Goal: Task Accomplishment & Management: Manage account settings

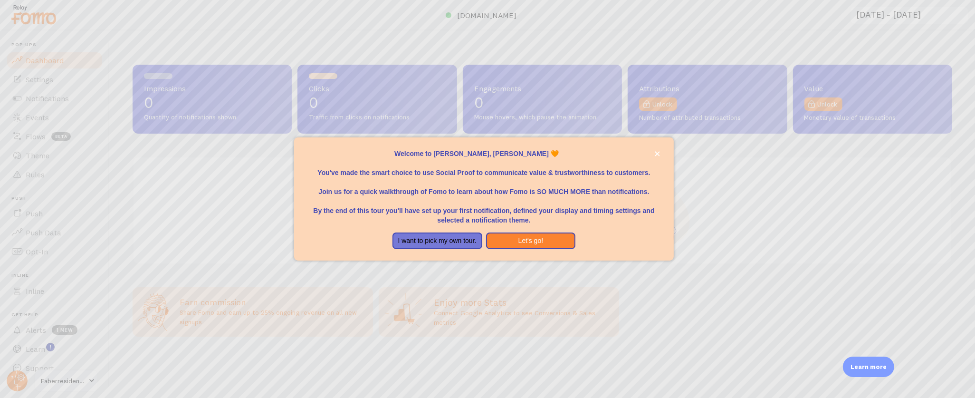
click at [56, 91] on div at bounding box center [487, 199] width 975 height 398
click at [57, 93] on div at bounding box center [487, 199] width 975 height 398
click at [656, 151] on icon "close," at bounding box center [657, 153] width 5 height 5
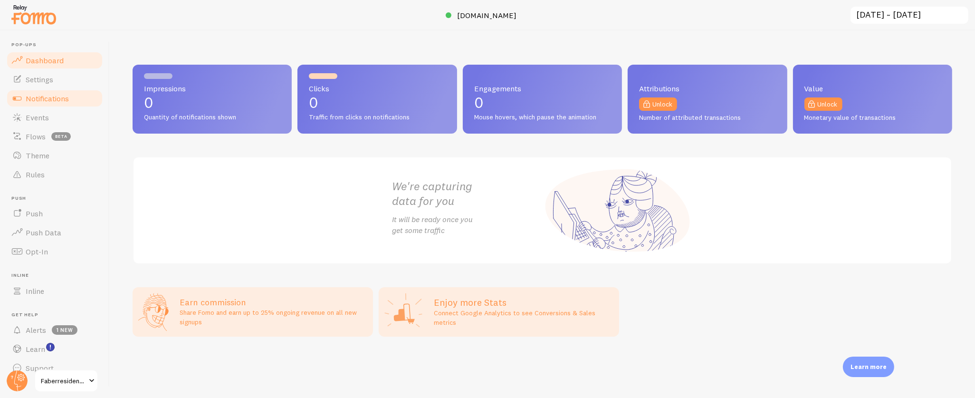
click at [63, 95] on span "Notifications" at bounding box center [47, 99] width 43 height 10
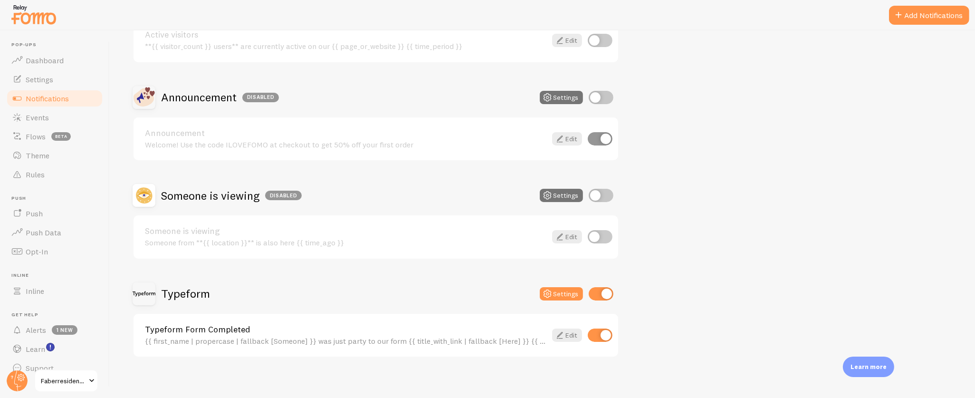
scroll to position [144, 0]
click at [40, 114] on span "Events" at bounding box center [37, 118] width 23 height 10
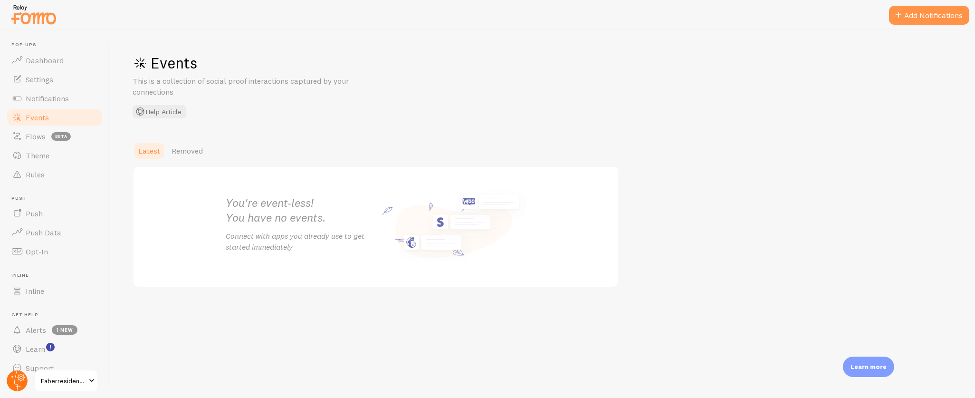
click at [13, 382] on circle at bounding box center [17, 380] width 21 height 21
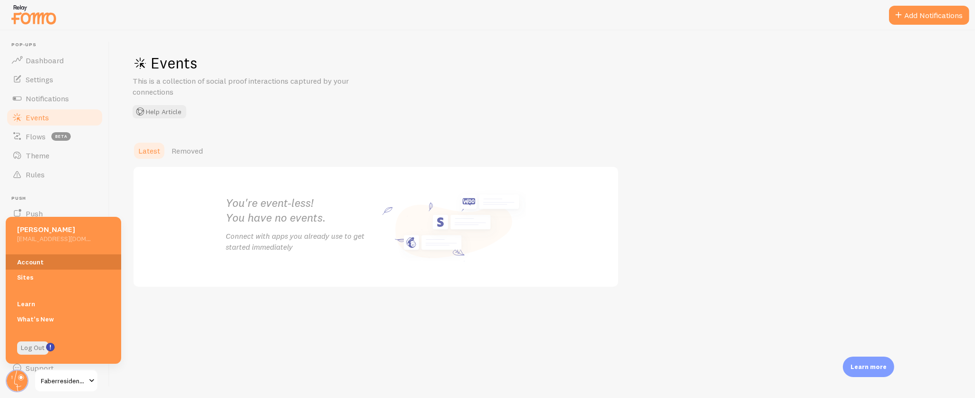
click at [70, 259] on link "Account" at bounding box center [63, 261] width 115 height 15
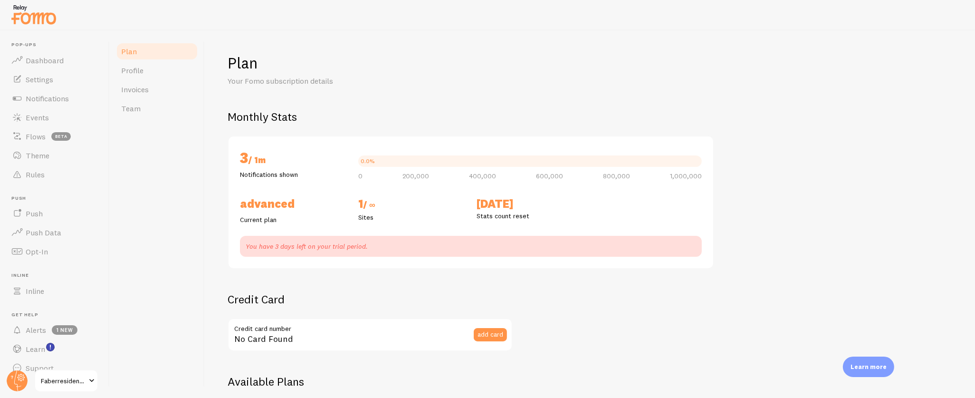
checkbox input "true"
click at [51, 118] on link "Events" at bounding box center [55, 117] width 98 height 19
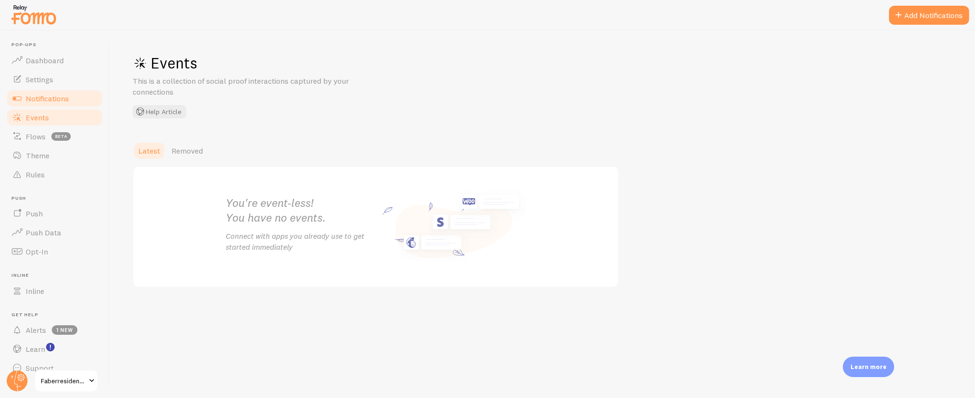
click at [72, 95] on link "Notifications" at bounding box center [55, 98] width 98 height 19
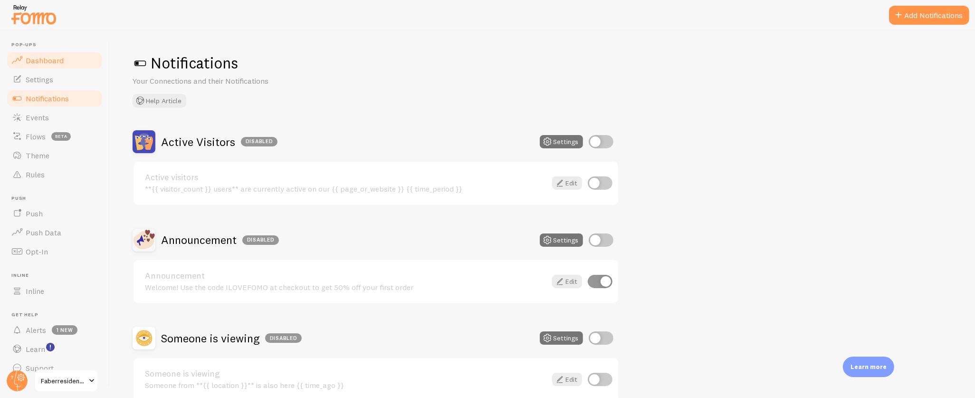
click at [28, 57] on span "Dashboard" at bounding box center [45, 61] width 38 height 10
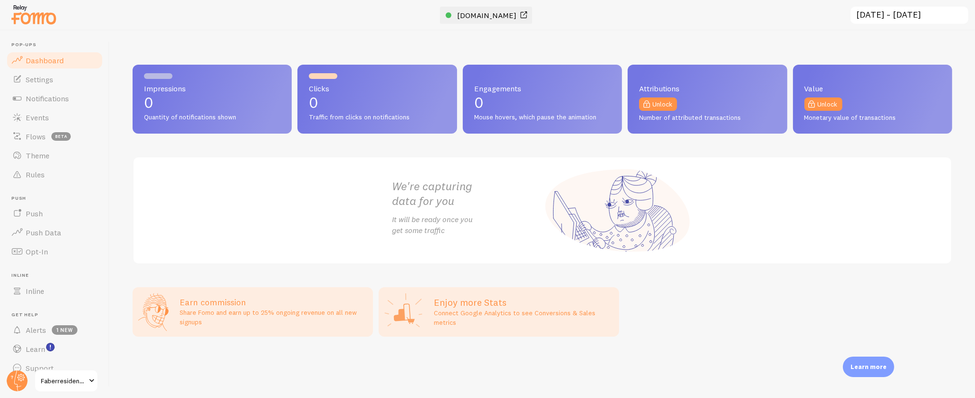
click at [484, 10] on span "[DOMAIN_NAME]" at bounding box center [486, 15] width 59 height 10
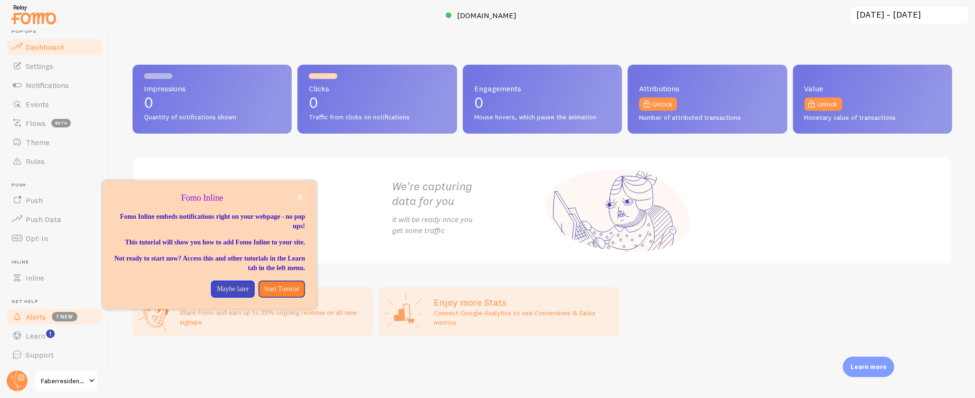
click at [41, 318] on span "Alerts" at bounding box center [36, 317] width 20 height 10
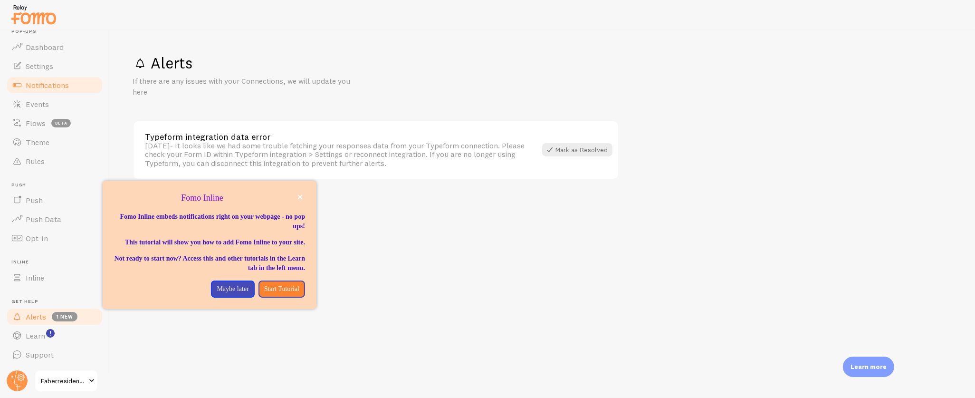
click at [43, 84] on span "Notifications" at bounding box center [47, 85] width 43 height 10
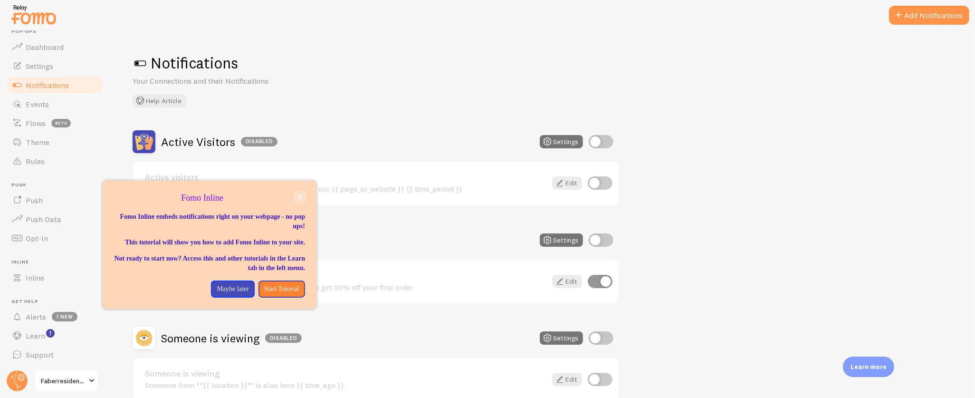
click at [301, 195] on icon "close," at bounding box center [300, 197] width 5 height 5
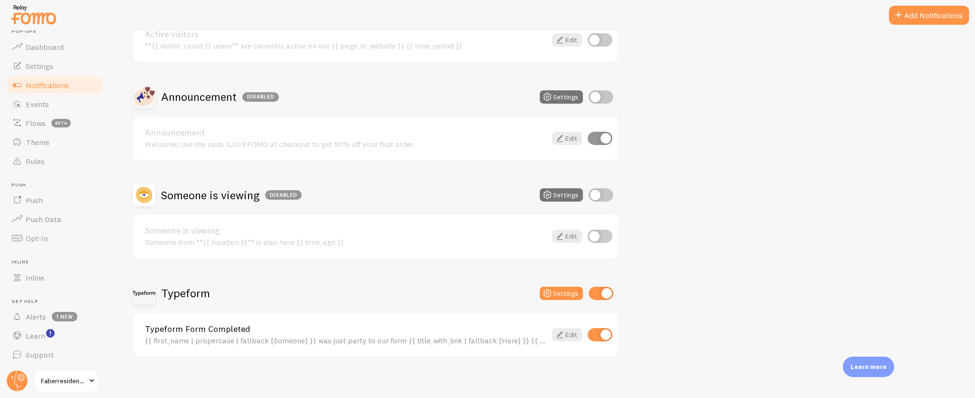
scroll to position [144, 0]
click at [251, 323] on link "Typeform Form Completed" at bounding box center [345, 327] width 401 height 9
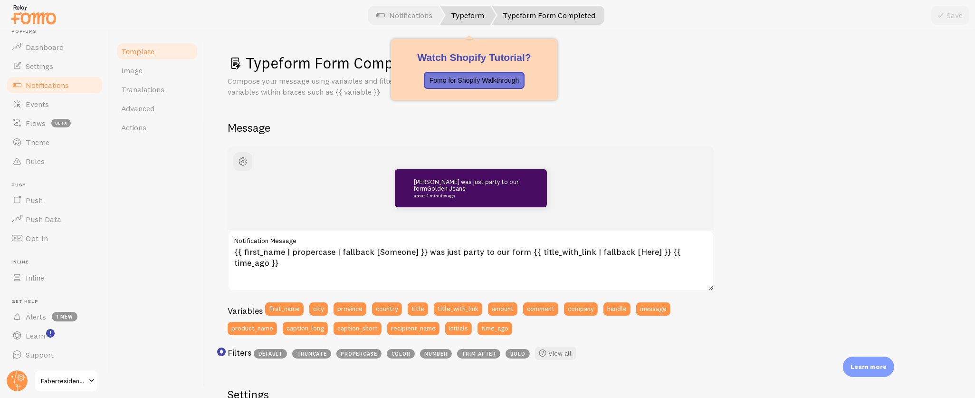
click at [465, 16] on link "Typeform" at bounding box center [468, 15] width 56 height 19
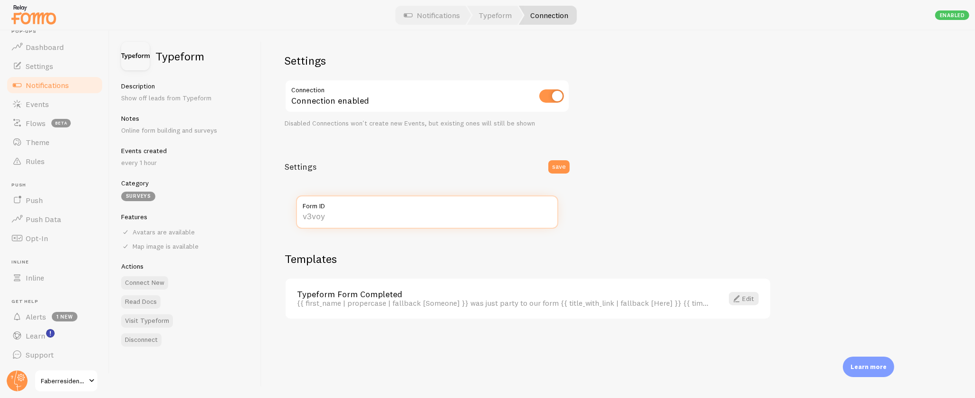
click at [401, 216] on input "Form ID" at bounding box center [427, 211] width 262 height 33
click at [40, 46] on span "Dashboard" at bounding box center [45, 47] width 38 height 10
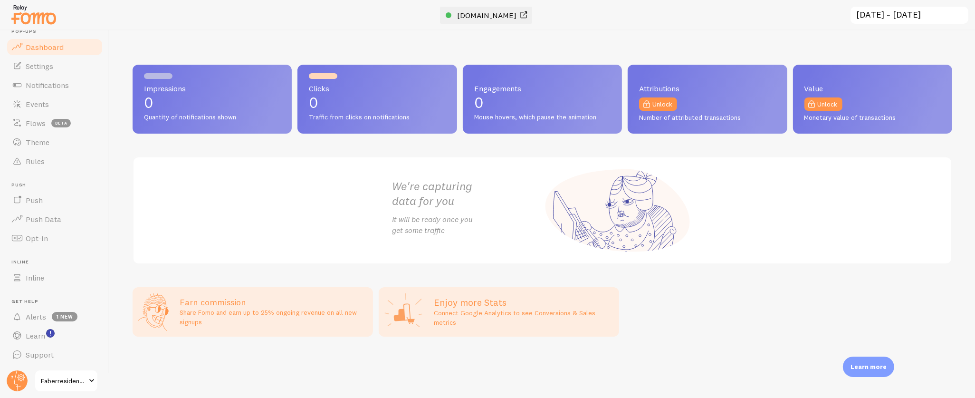
click at [491, 19] on span "[DOMAIN_NAME]" at bounding box center [486, 15] width 59 height 10
click at [33, 77] on link "Notifications" at bounding box center [55, 85] width 98 height 19
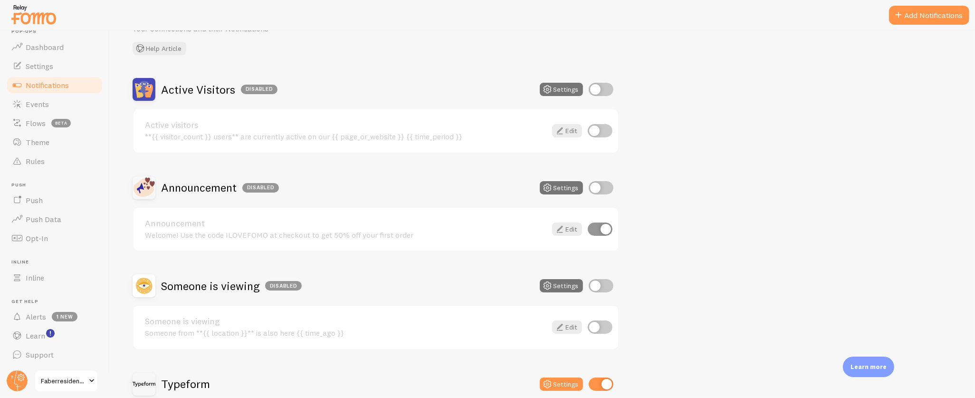
scroll to position [144, 0]
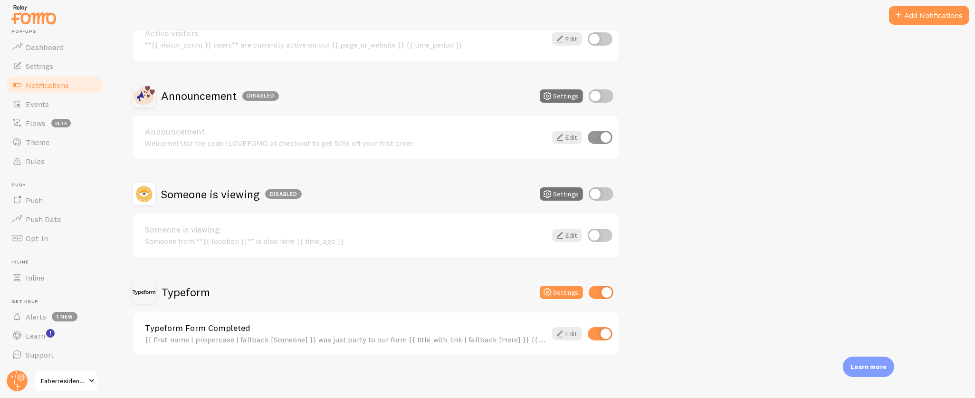
click at [237, 323] on link "Typeform Form Completed" at bounding box center [345, 327] width 401 height 9
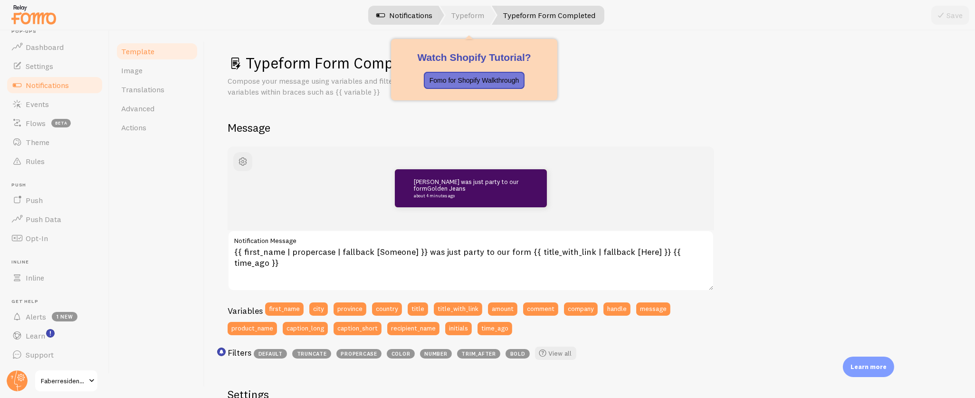
click at [475, 10] on link "Typeform" at bounding box center [468, 15] width 56 height 19
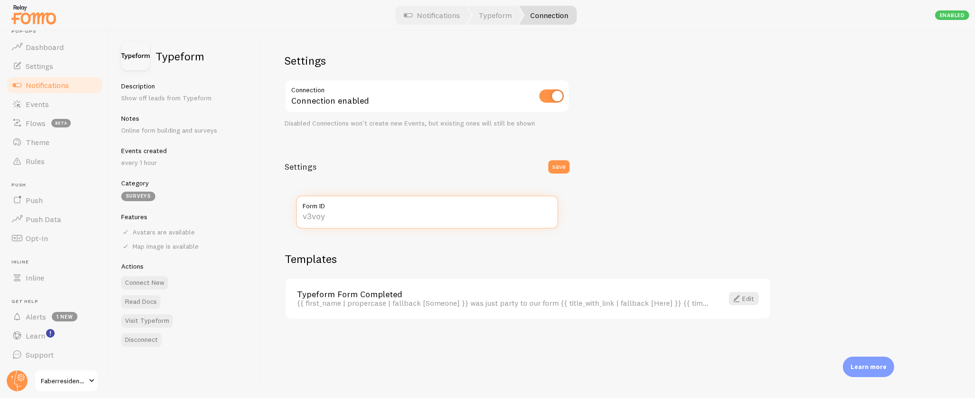
click at [322, 215] on input "Form ID" at bounding box center [427, 211] width 262 height 33
paste input "FedF8ujY"
type input "FedF8ujY"
click at [555, 167] on button "save" at bounding box center [558, 166] width 21 height 13
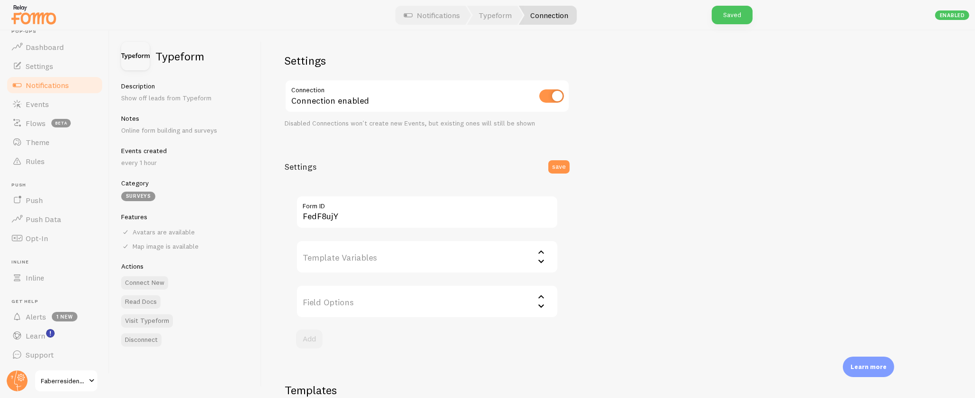
click at [354, 256] on input "Template Variables" at bounding box center [427, 256] width 262 height 33
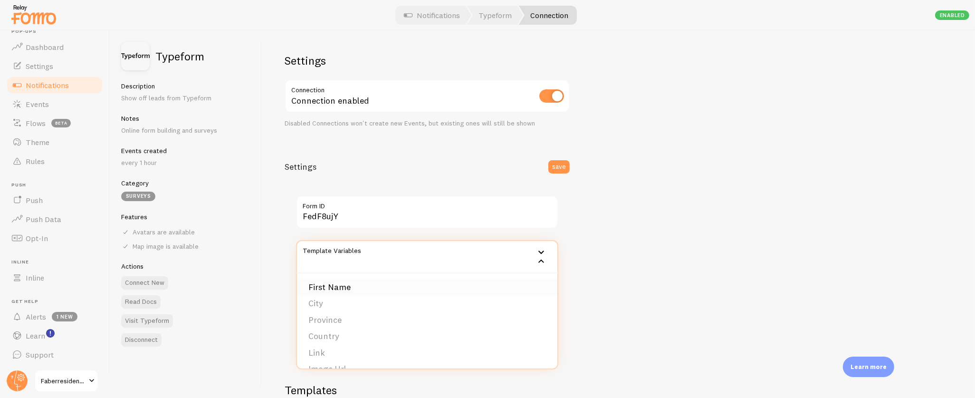
click at [411, 289] on li "First Name" at bounding box center [427, 287] width 260 height 17
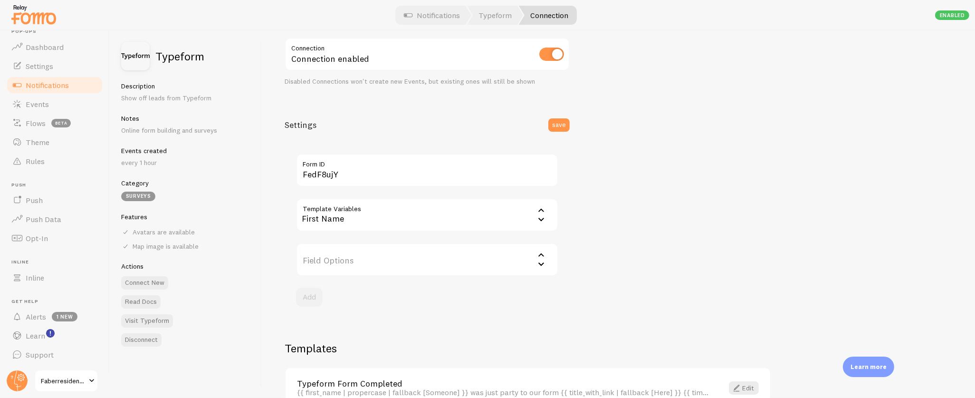
scroll to position [46, 0]
click at [387, 249] on input "Field Options" at bounding box center [427, 255] width 262 height 33
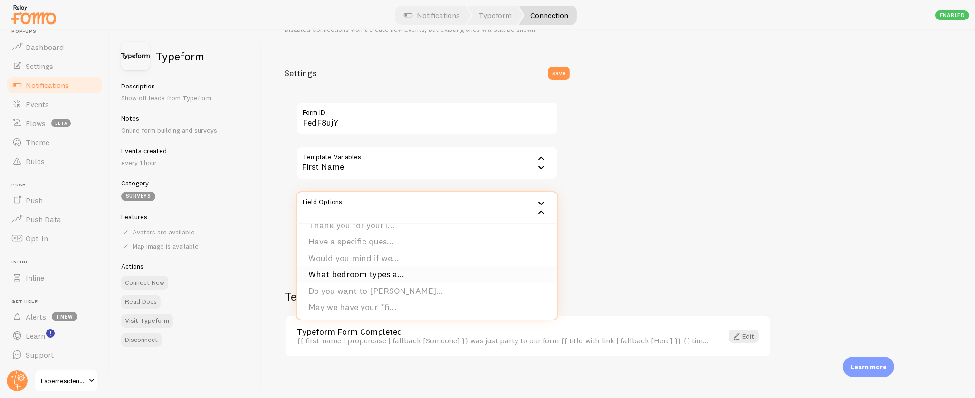
click at [371, 269] on li "What bedroom types a..." at bounding box center [427, 274] width 260 height 17
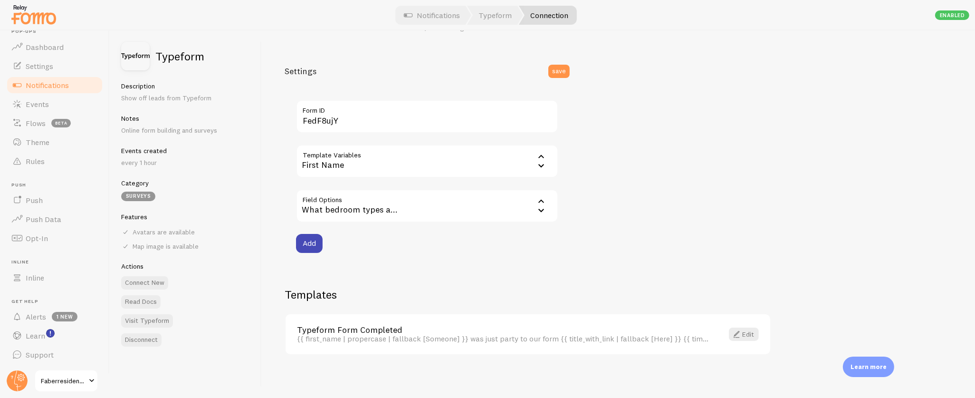
scroll to position [96, 0]
click at [311, 238] on button "Add" at bounding box center [309, 242] width 27 height 19
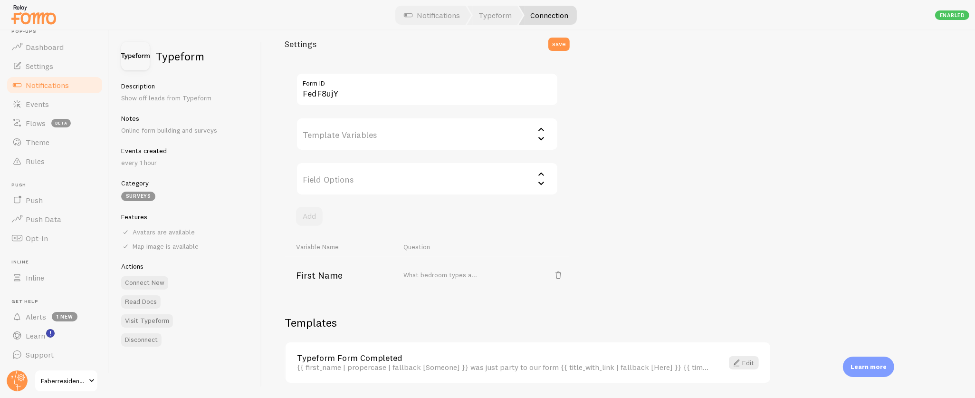
scroll to position [124, 0]
click at [465, 271] on div "What bedroom types a..." at bounding box center [441, 274] width 74 height 9
click at [338, 277] on td "First Name" at bounding box center [342, 274] width 114 height 36
click at [559, 270] on span at bounding box center [557, 273] width 11 height 11
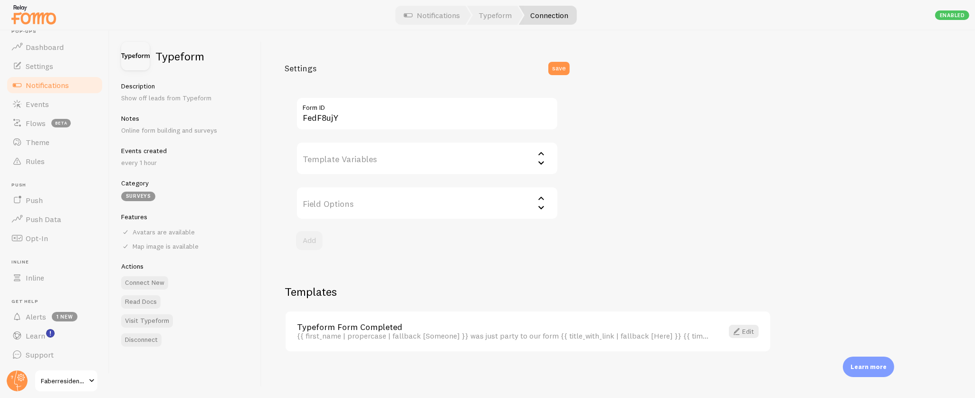
scroll to position [96, 0]
click at [387, 161] on input "Template Variables" at bounding box center [427, 160] width 262 height 33
click at [378, 194] on li "First Name" at bounding box center [427, 191] width 260 height 17
click at [404, 210] on input "Field Options" at bounding box center [427, 205] width 262 height 33
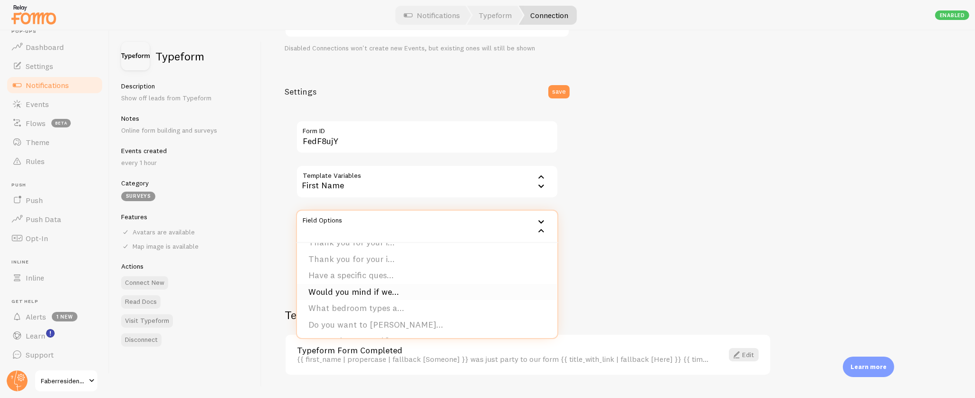
scroll to position [35, 0]
click at [382, 315] on li "Do you want to [PERSON_NAME]..." at bounding box center [427, 320] width 260 height 17
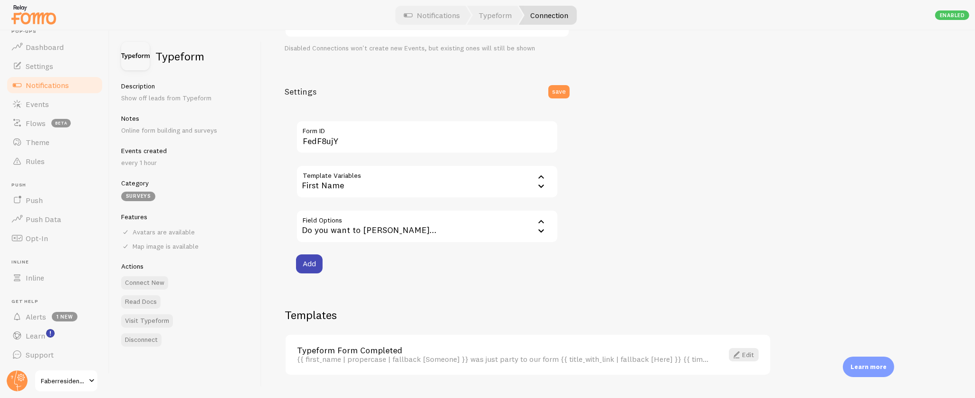
click at [371, 181] on input "Template Variables" at bounding box center [427, 181] width 262 height 33
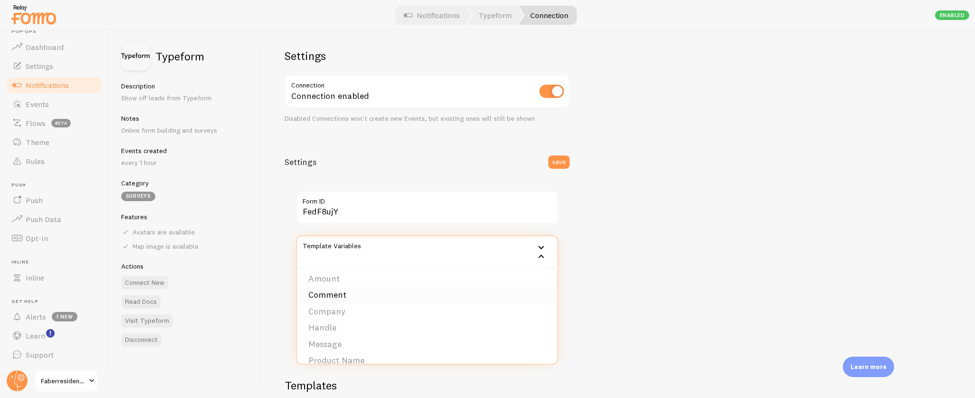
scroll to position [137, 0]
click at [412, 286] on li "Comment" at bounding box center [427, 293] width 260 height 17
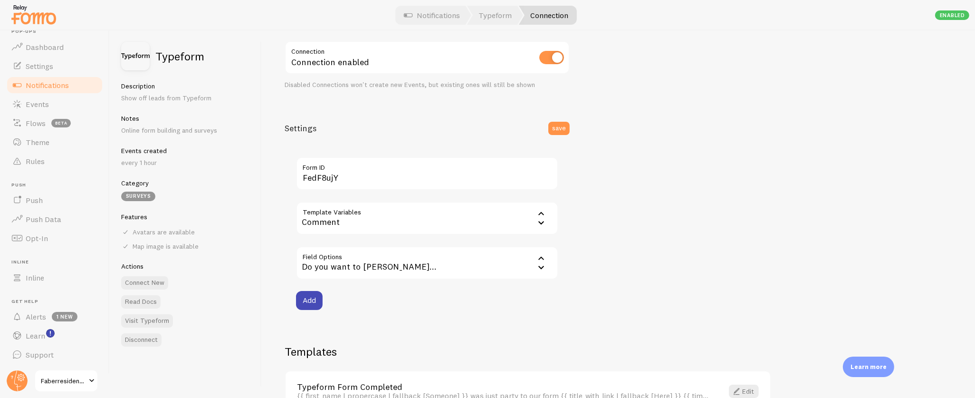
scroll to position [59, 0]
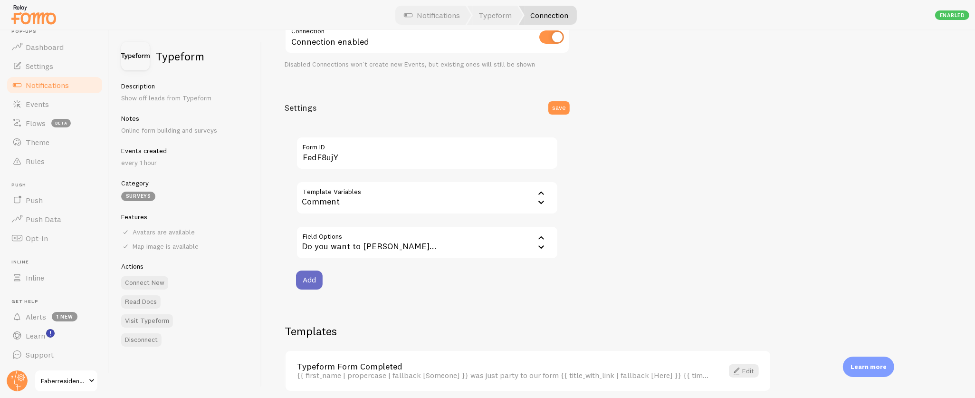
click at [303, 275] on button "Add" at bounding box center [309, 279] width 27 height 19
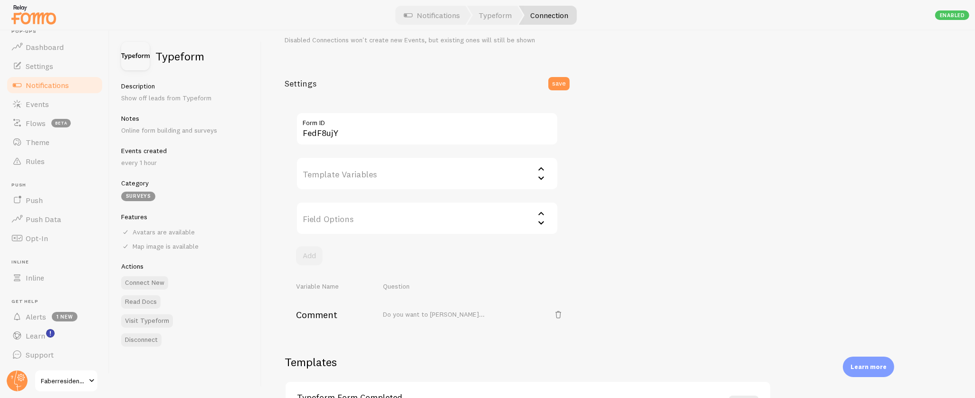
scroll to position [102, 0]
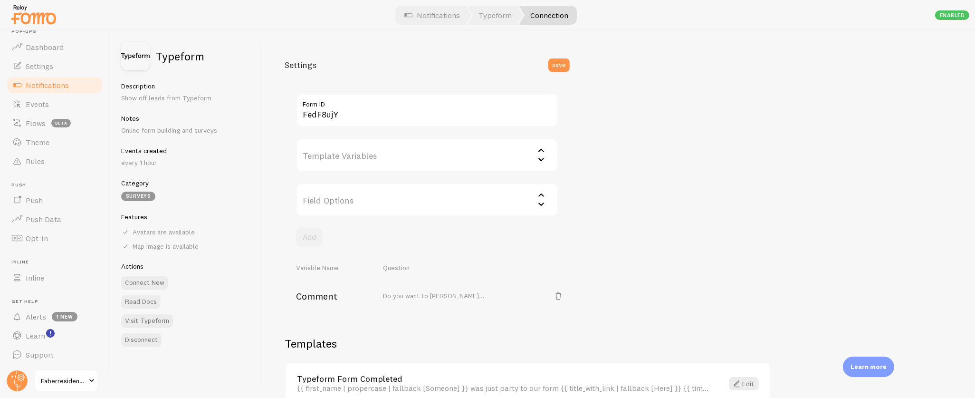
click at [352, 149] on input "Template Variables" at bounding box center [427, 154] width 262 height 33
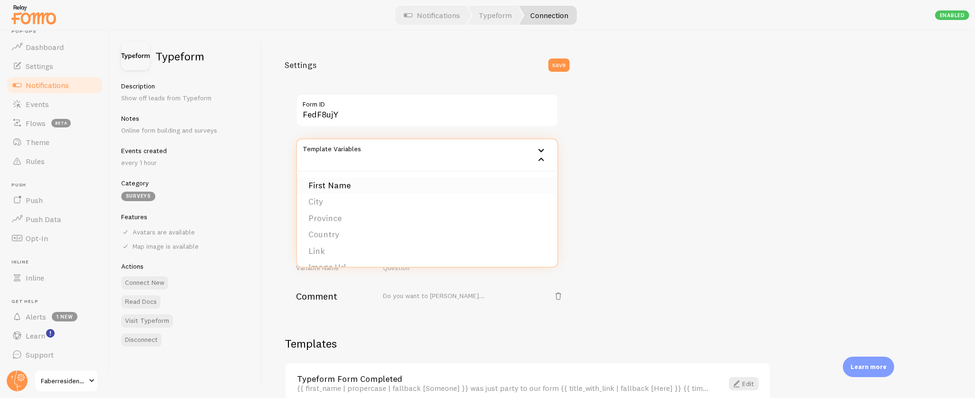
scroll to position [100, 0]
click at [348, 184] on li "First Name" at bounding box center [427, 187] width 260 height 17
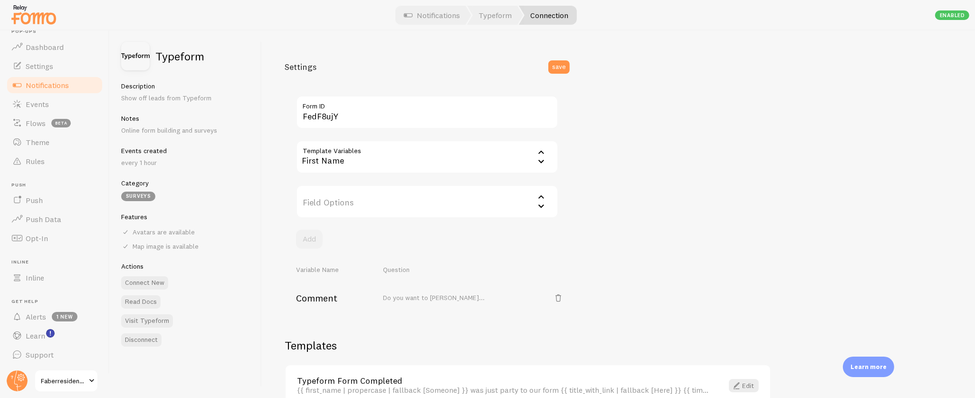
click at [427, 159] on input "Template Variables" at bounding box center [427, 156] width 262 height 33
click at [417, 216] on li "Amount" at bounding box center [427, 219] width 260 height 17
click at [430, 202] on input "Field Options" at bounding box center [427, 201] width 262 height 33
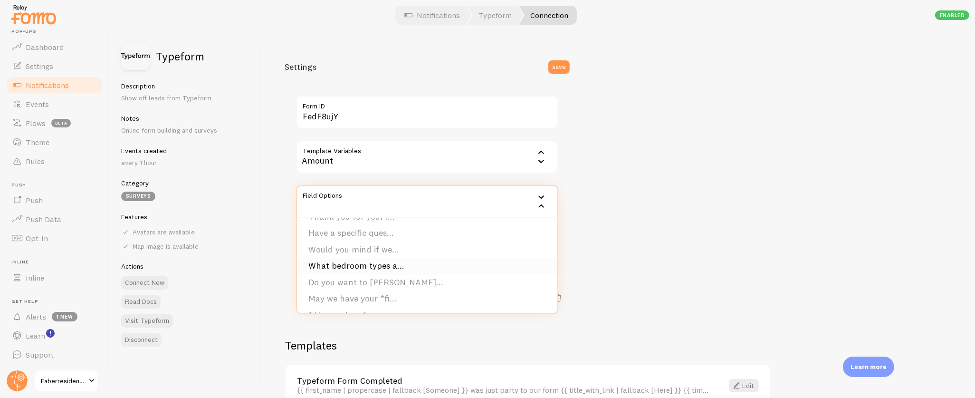
click at [455, 262] on li "What bedroom types a..." at bounding box center [427, 265] width 260 height 17
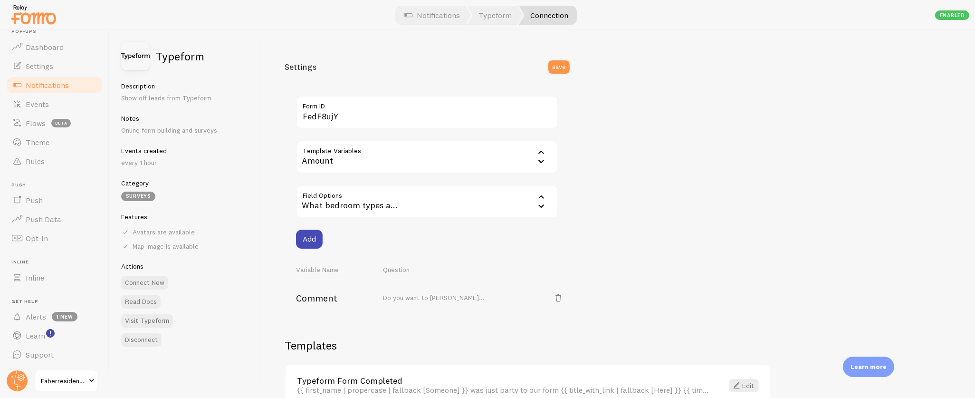
click at [303, 235] on button "Add" at bounding box center [309, 238] width 27 height 19
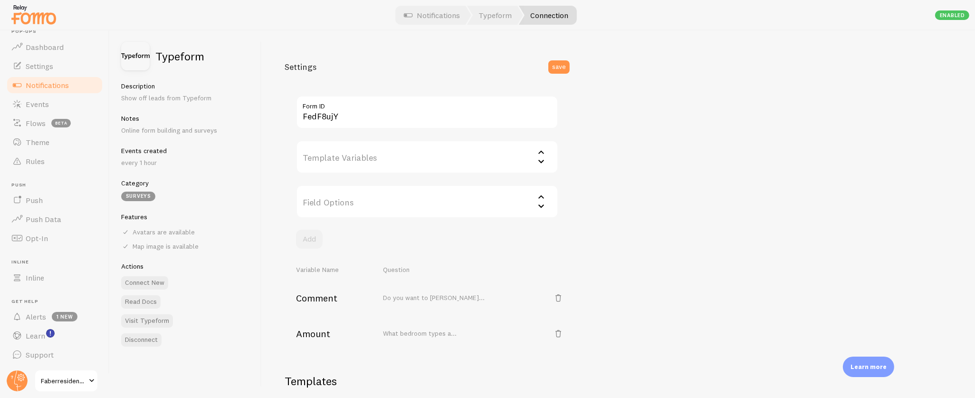
click at [352, 157] on input "Template Variables" at bounding box center [427, 156] width 262 height 33
click at [353, 190] on li "First Name" at bounding box center [427, 187] width 260 height 17
click at [385, 202] on input "Field Options" at bounding box center [427, 201] width 262 height 33
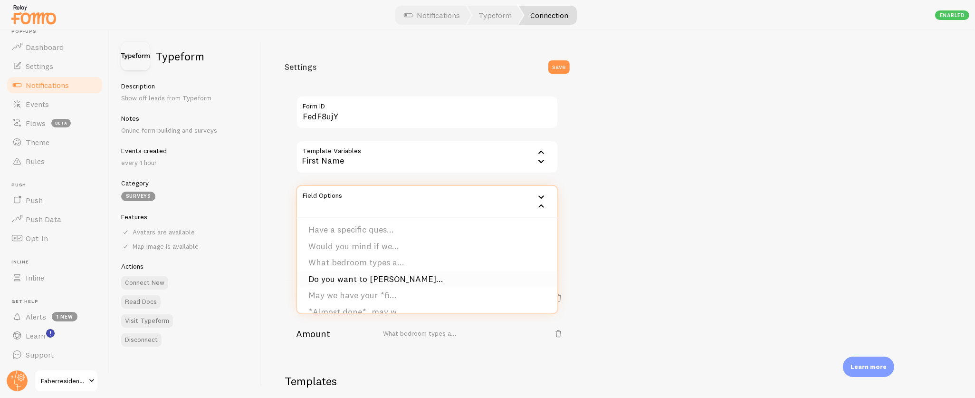
scroll to position [56, 0]
click at [371, 287] on li "May we have your *fi..." at bounding box center [427, 290] width 260 height 17
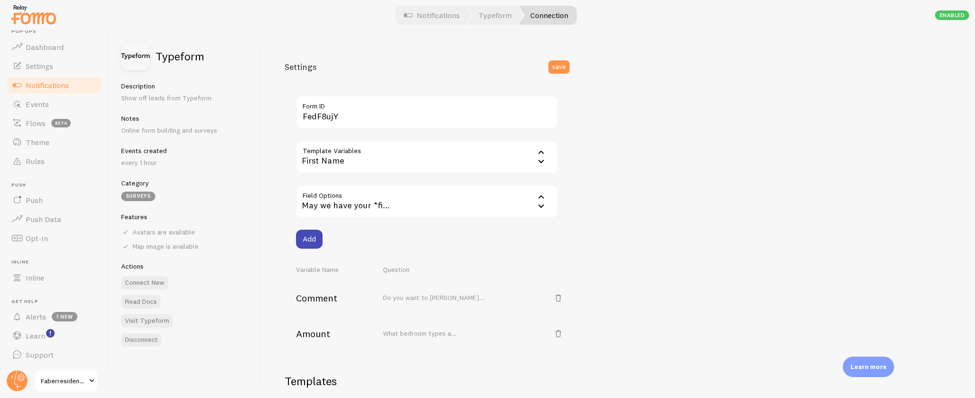
click at [307, 233] on button "Add" at bounding box center [309, 238] width 27 height 19
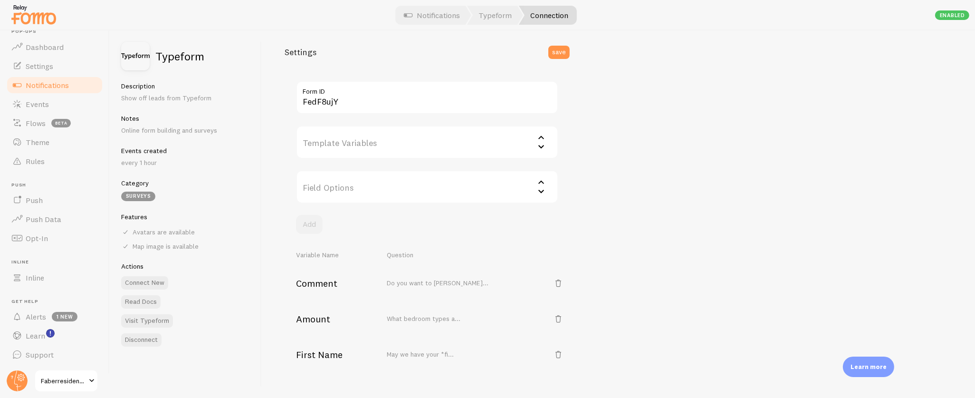
scroll to position [221, 0]
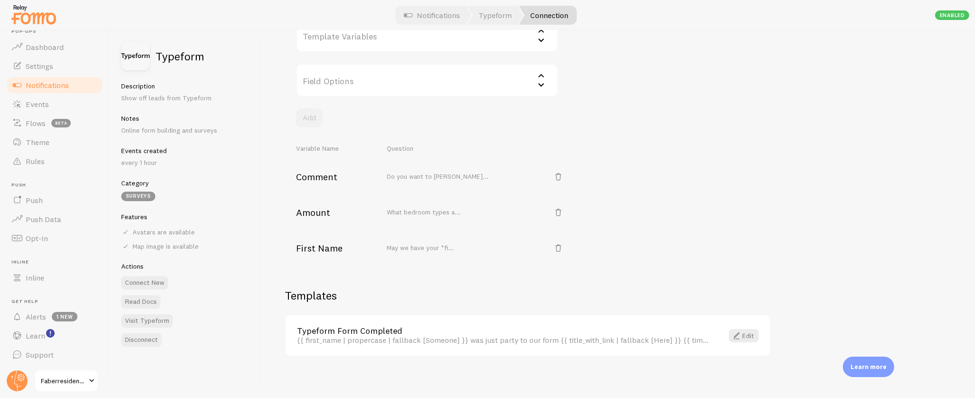
click at [365, 327] on link "Typeform Form Completed" at bounding box center [504, 330] width 415 height 9
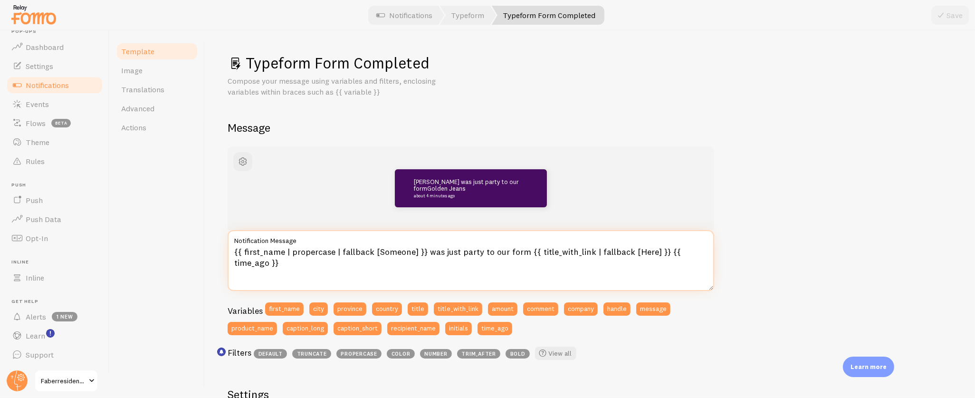
click at [486, 247] on textarea "{{ first_name | propercase | fallback [Someone] }} was just party to our form {…" at bounding box center [471, 260] width 486 height 61
drag, startPoint x: 523, startPoint y: 251, endPoint x: 426, endPoint y: 252, distance: 97.9
click at [426, 252] on textarea "{{ first_name | propercase | fallback [Someone] }} was just party to our form {…" at bounding box center [471, 260] width 486 height 61
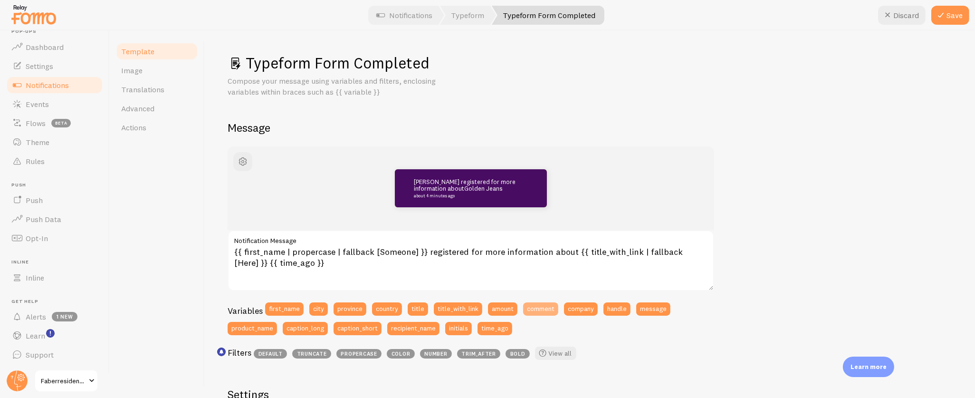
click at [534, 308] on button "comment" at bounding box center [540, 308] width 35 height 13
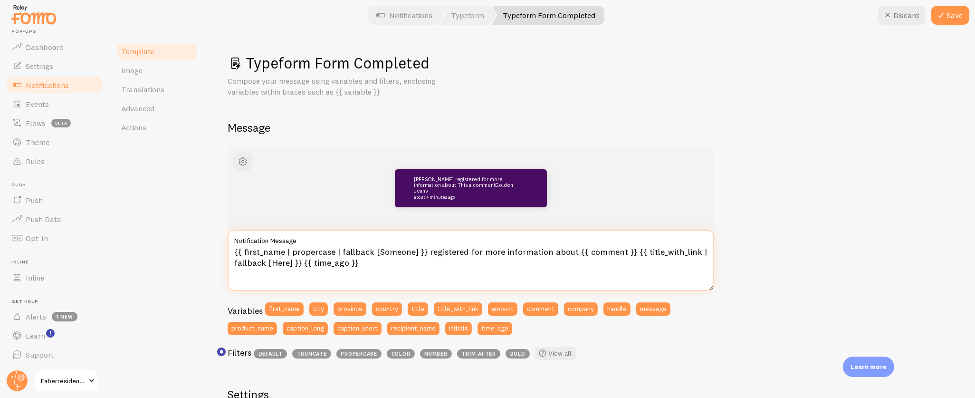
drag, startPoint x: 302, startPoint y: 263, endPoint x: 627, endPoint y: 255, distance: 325.5
click at [627, 255] on textarea "{{ first_name | propercase | fallback [Someone] }} registered for more informat…" at bounding box center [471, 260] width 486 height 61
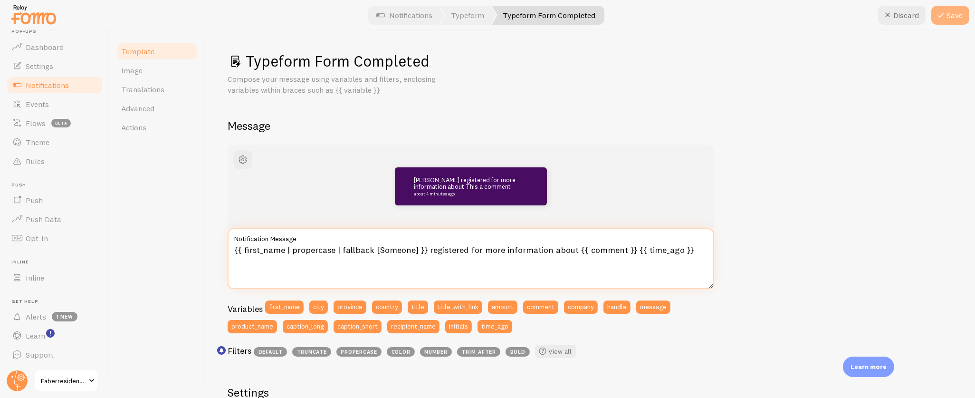
type textarea "{{ first_name | propercase | fallback [Someone] }} registered for more informat…"
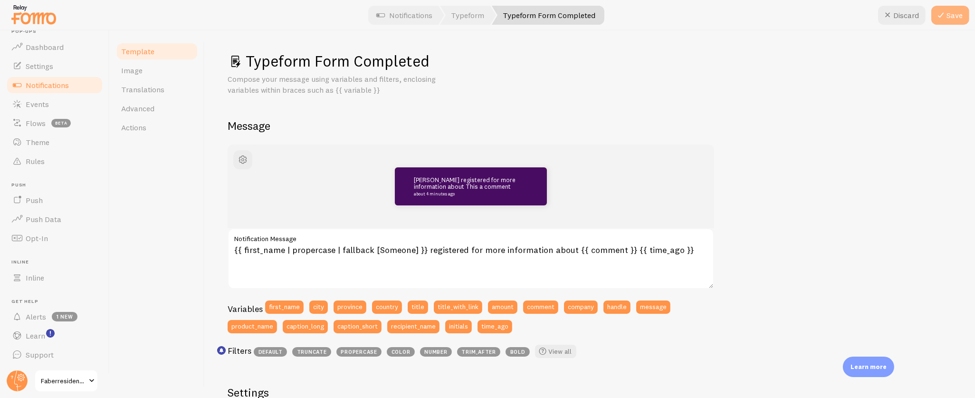
click at [958, 16] on button "Save" at bounding box center [950, 15] width 38 height 19
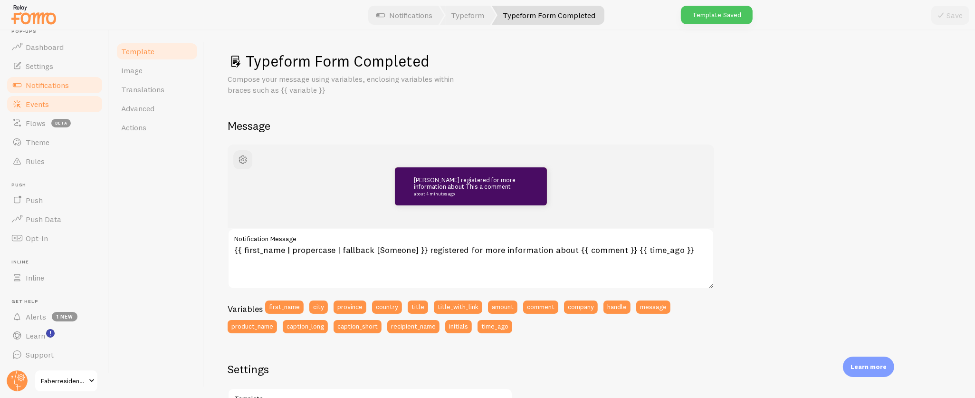
click at [47, 105] on span "Events" at bounding box center [37, 104] width 23 height 10
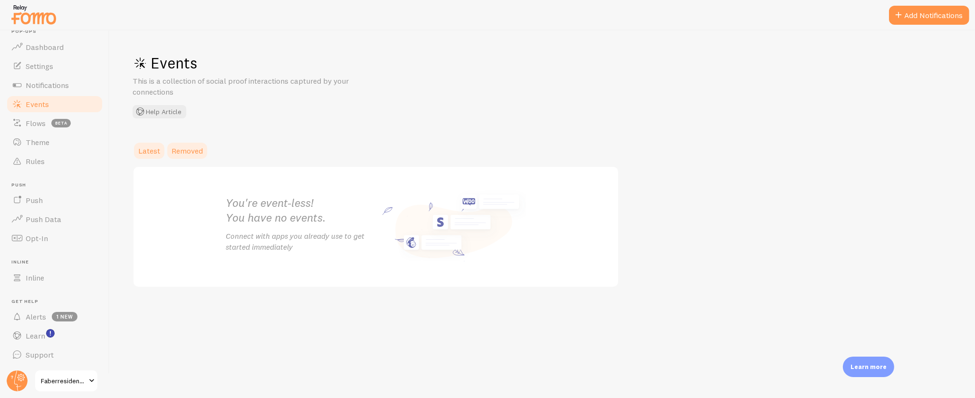
click at [176, 152] on span "Removed" at bounding box center [186, 151] width 31 height 10
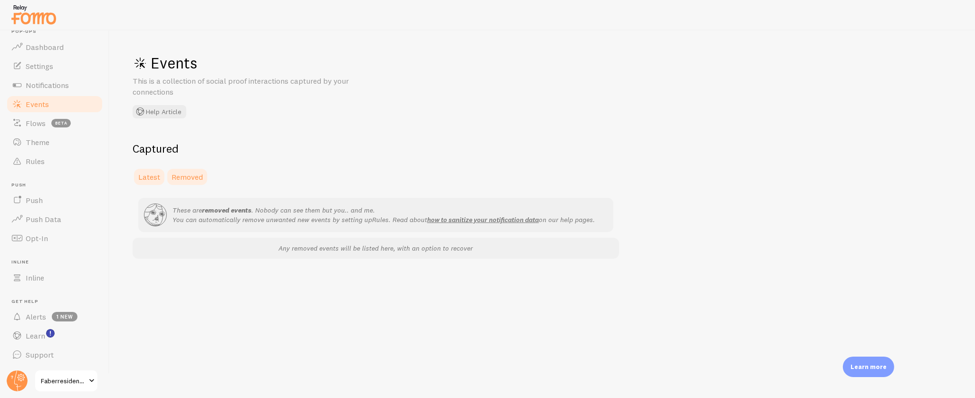
click at [151, 178] on span "Latest" at bounding box center [149, 177] width 22 height 10
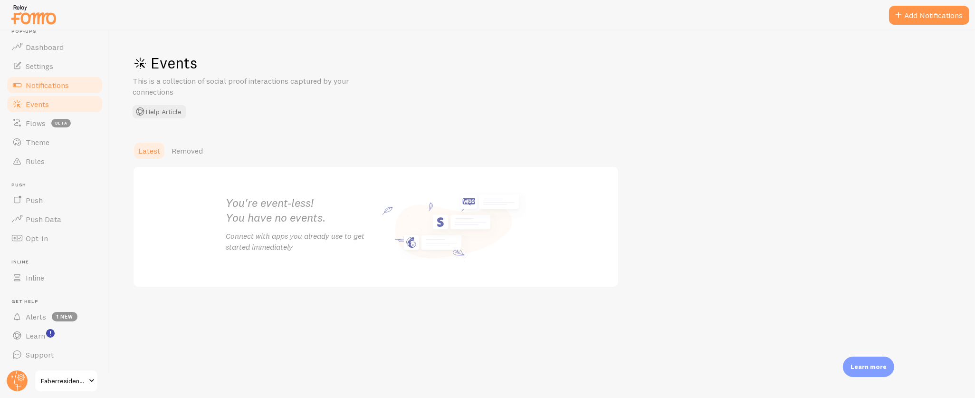
click at [57, 80] on span "Notifications" at bounding box center [47, 85] width 43 height 10
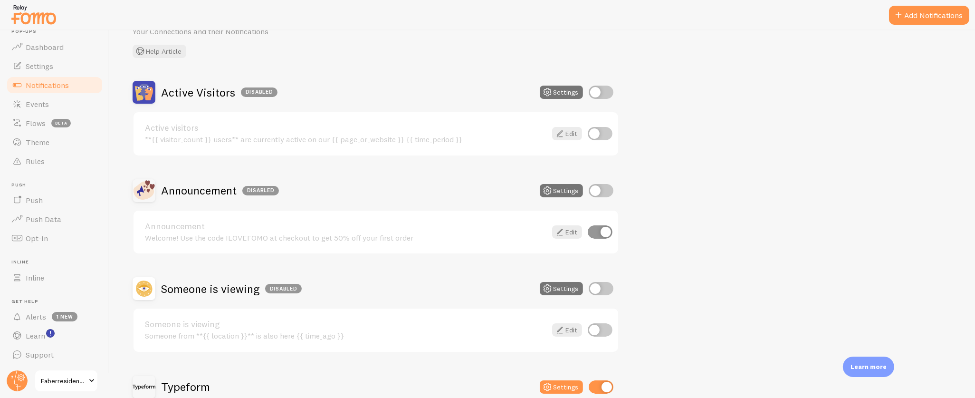
scroll to position [144, 0]
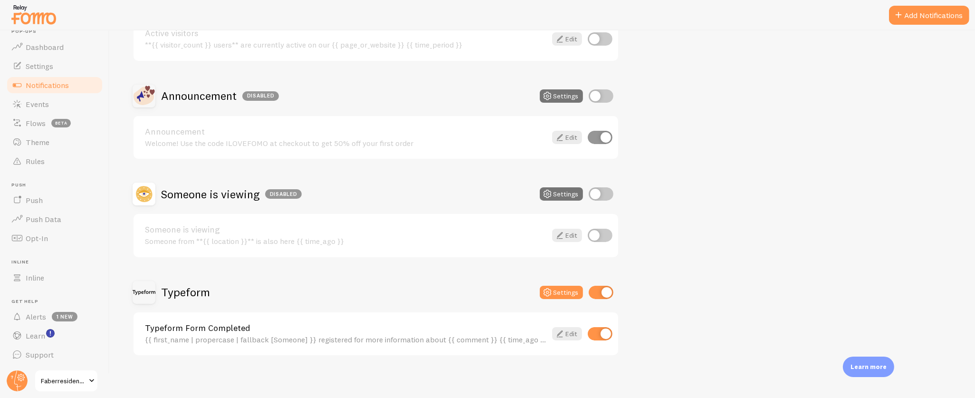
click at [221, 325] on link "Typeform Form Completed" at bounding box center [345, 327] width 401 height 9
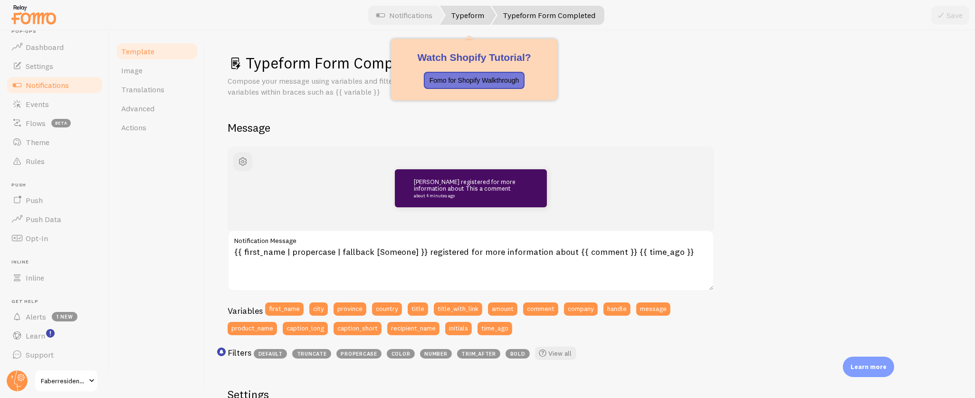
click at [473, 18] on link "Typeform" at bounding box center [468, 15] width 56 height 19
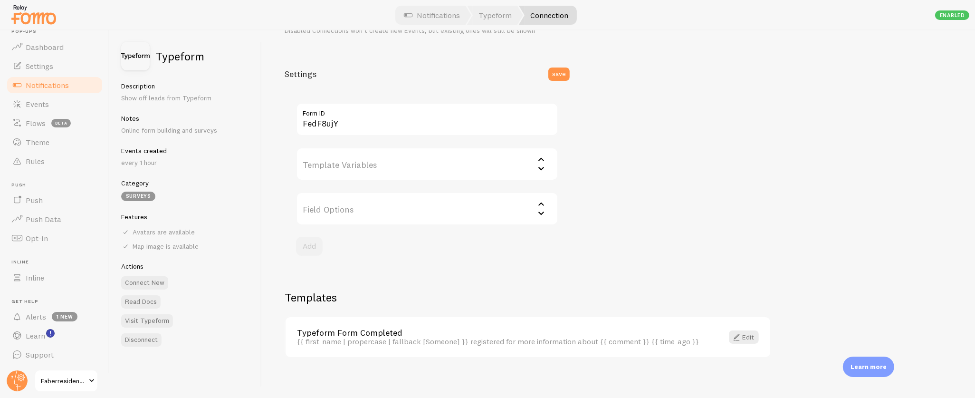
scroll to position [96, 0]
click at [375, 252] on div "Template Variables First Name City Province Country Link Image Url Zipcode Emai…" at bounding box center [427, 198] width 285 height 131
click at [361, 155] on input "Template Variables" at bounding box center [427, 160] width 262 height 33
click at [358, 186] on li "First Name" at bounding box center [427, 191] width 260 height 17
click at [390, 205] on input "Field Options" at bounding box center [427, 205] width 262 height 33
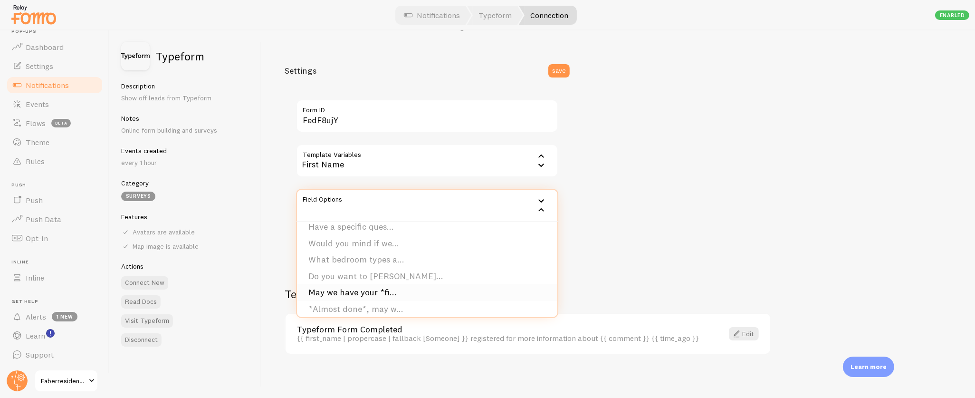
scroll to position [59, 0]
click at [372, 287] on li "May we have your *fi..." at bounding box center [427, 291] width 260 height 17
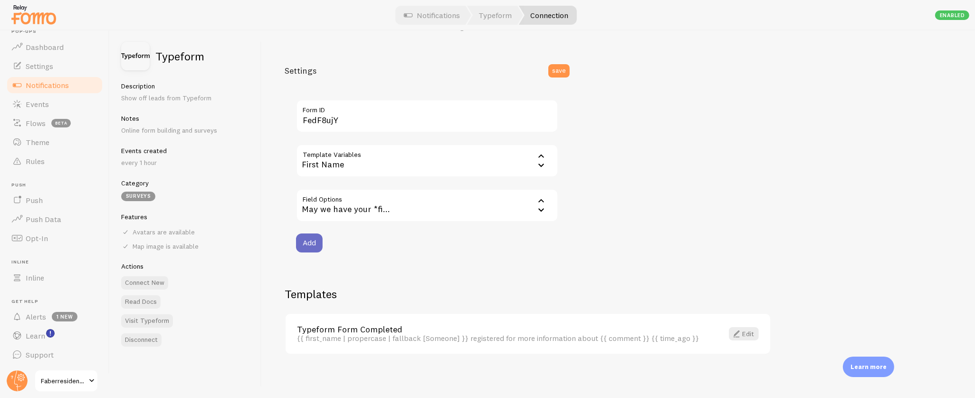
click at [305, 240] on button "Add" at bounding box center [309, 242] width 27 height 19
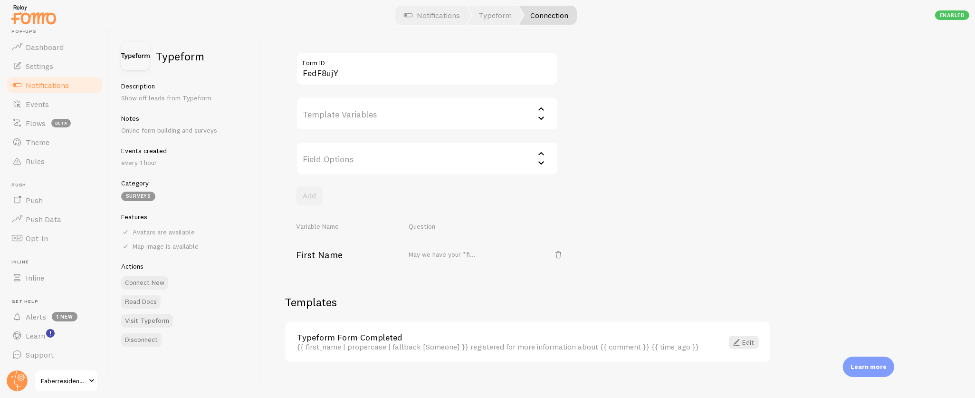
scroll to position [143, 0]
click at [384, 113] on input "Template Variables" at bounding box center [427, 113] width 262 height 33
click at [370, 171] on li "Amount" at bounding box center [427, 174] width 260 height 17
click at [354, 158] on input "Field Options" at bounding box center [427, 158] width 262 height 33
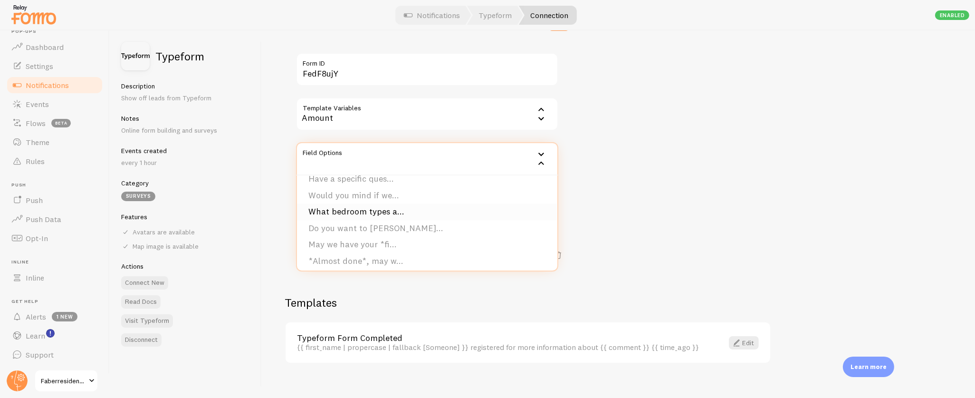
click at [380, 209] on li "What bedroom types a..." at bounding box center [427, 211] width 260 height 17
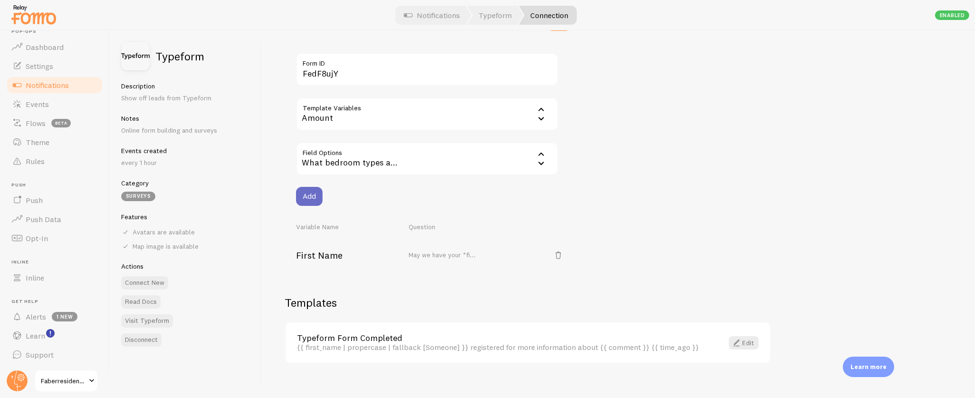
click at [302, 190] on button "Add" at bounding box center [309, 196] width 27 height 19
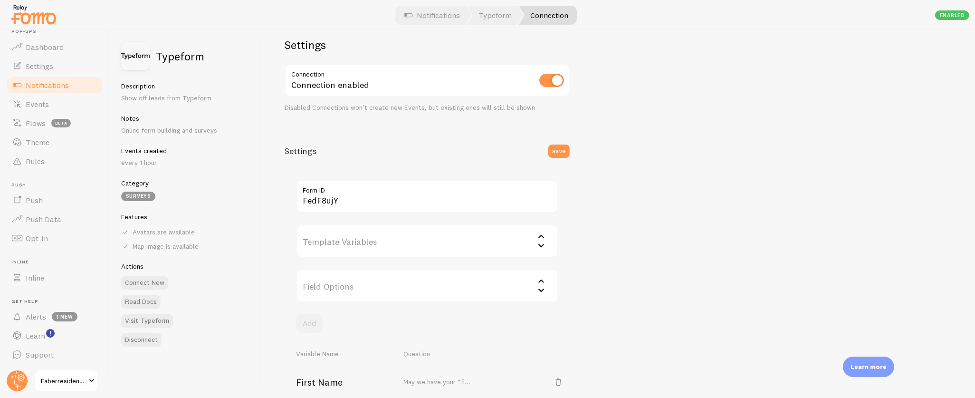
scroll to position [0, 0]
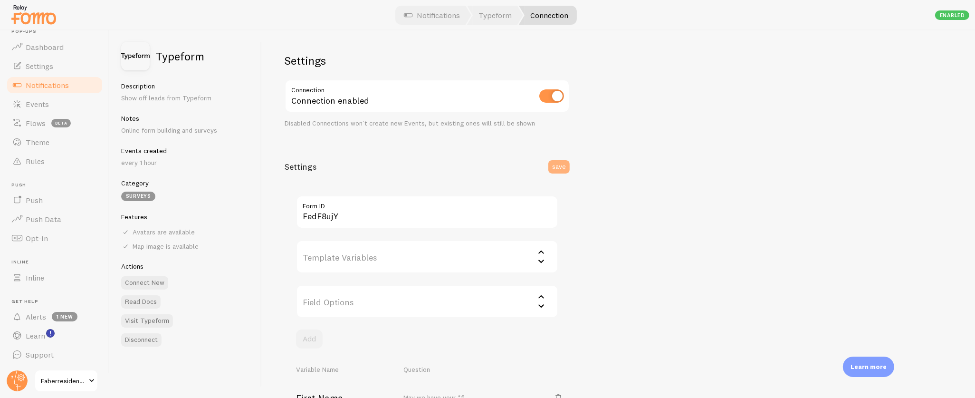
click at [558, 161] on button "save" at bounding box center [558, 166] width 21 height 13
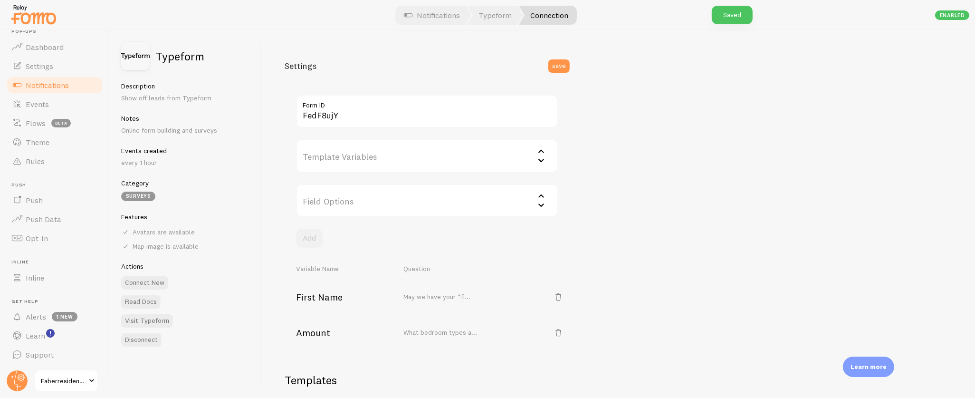
scroll to position [186, 0]
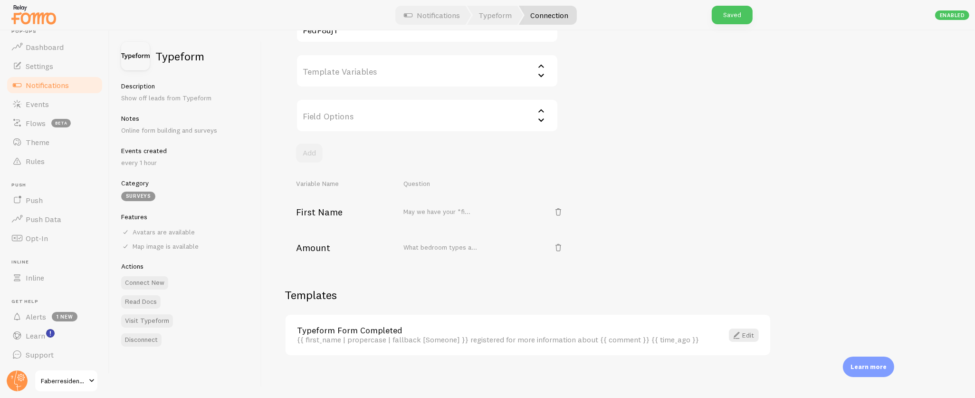
click at [448, 335] on div "{{ first_name | propercase | fallback [Someone] }} registered for more informat…" at bounding box center [504, 339] width 415 height 9
click at [749, 333] on link "Edit" at bounding box center [744, 334] width 30 height 13
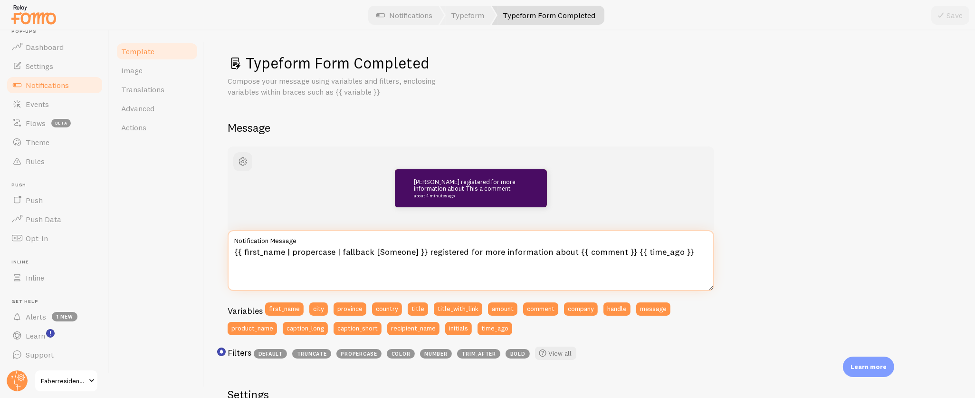
click at [623, 250] on textarea "{{ first_name | propercase | fallback [Someone] }} registered for more informat…" at bounding box center [471, 260] width 486 height 61
drag, startPoint x: 625, startPoint y: 251, endPoint x: 593, endPoint y: 238, distance: 34.1
click at [570, 248] on textarea "{{ first_name | propercase | fallback [Someone] }} registered for more informat…" at bounding box center [471, 260] width 486 height 61
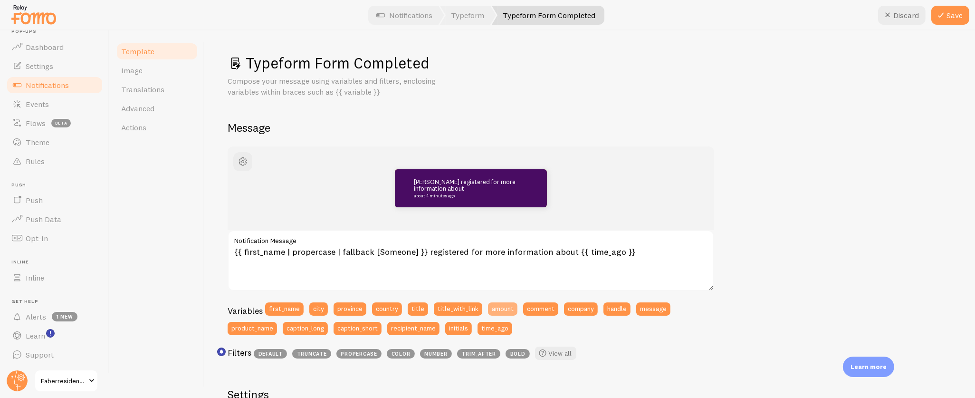
click at [493, 311] on button "amount" at bounding box center [502, 308] width 29 height 13
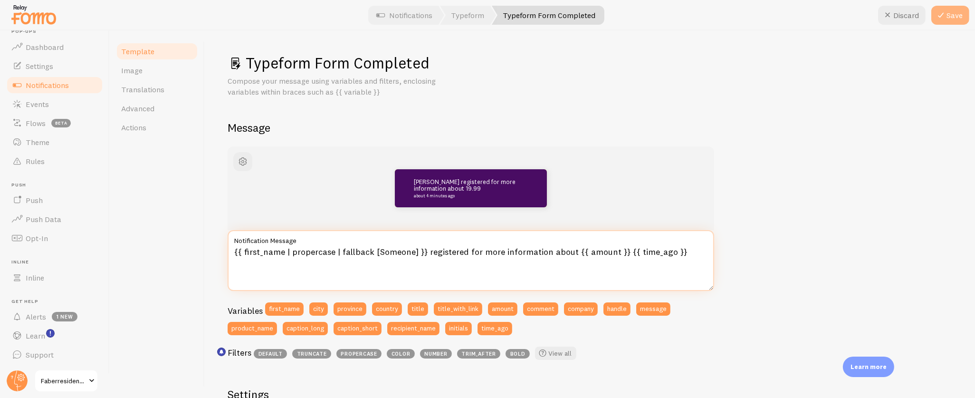
type textarea "{{ first_name | propercase | fallback [Someone] }} registered for more informat…"
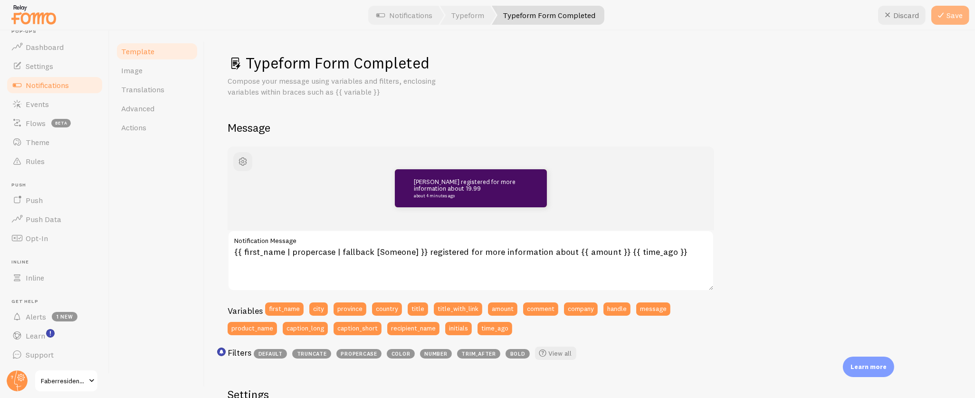
click at [954, 18] on button "Save" at bounding box center [950, 15] width 38 height 19
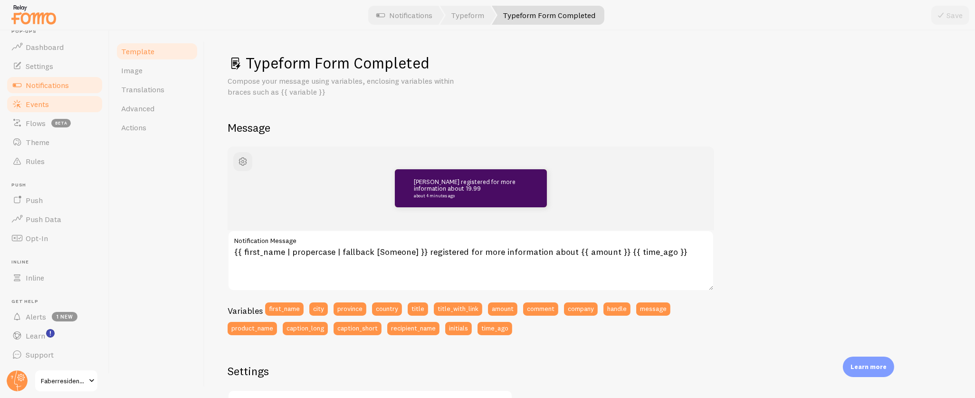
click at [51, 106] on link "Events" at bounding box center [55, 104] width 98 height 19
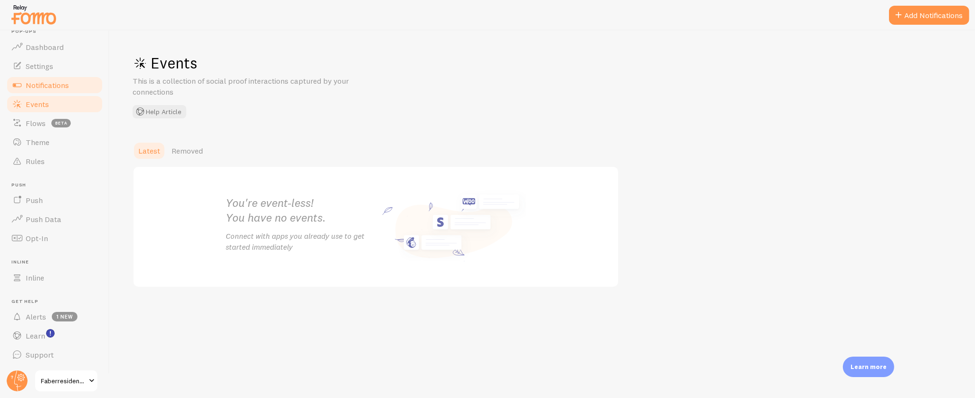
click at [57, 85] on span "Notifications" at bounding box center [47, 85] width 43 height 10
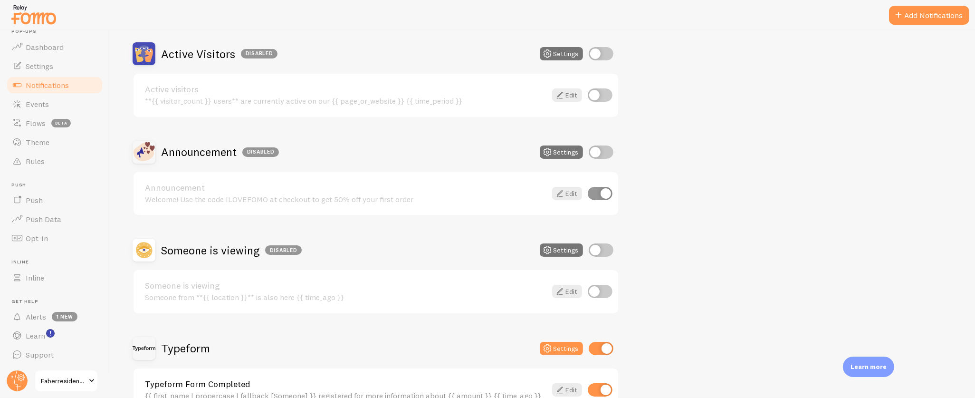
scroll to position [144, 0]
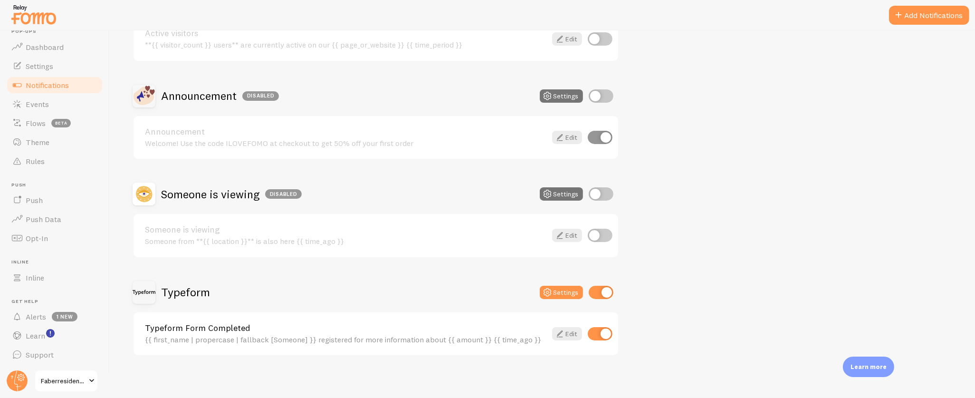
click at [197, 287] on h2 "Typeform" at bounding box center [185, 292] width 49 height 15
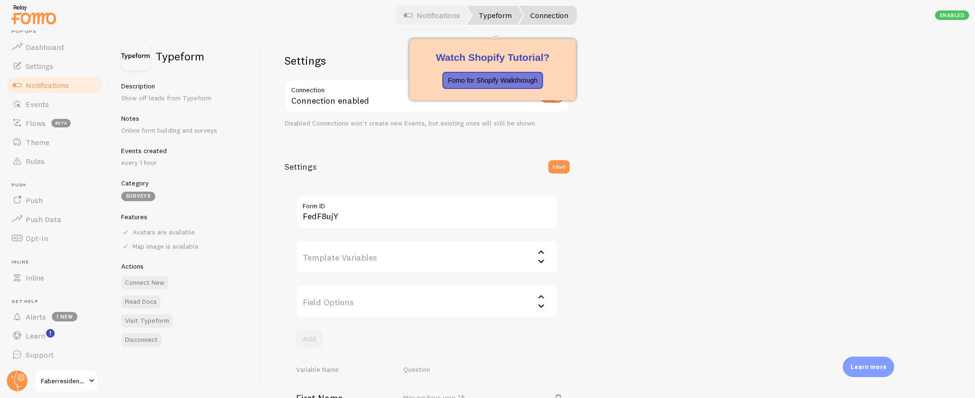
click at [505, 12] on link "Typeform" at bounding box center [495, 15] width 56 height 19
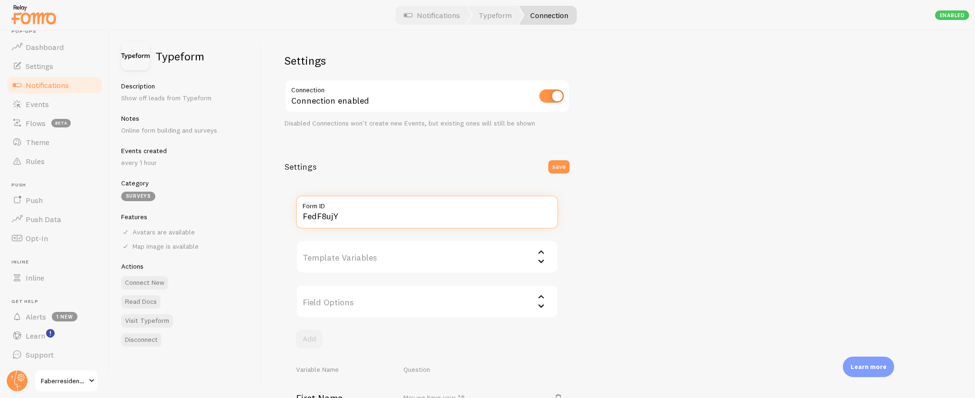
click at [371, 215] on input "FedF8ujY" at bounding box center [427, 211] width 262 height 33
click at [835, 203] on div "Settings Connection Connection enabled Disabled Connections won't create new Ev…" at bounding box center [618, 213] width 713 height 367
click at [488, 13] on link "Typeform" at bounding box center [495, 15] width 56 height 19
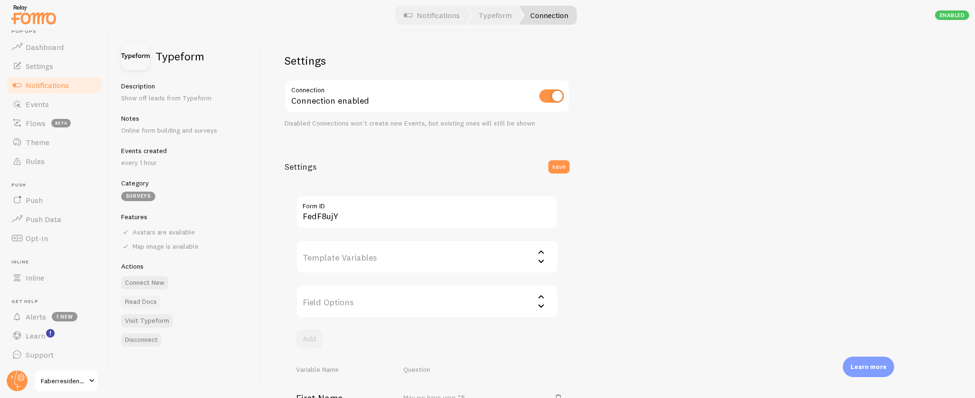
click at [146, 301] on link "Read Docs" at bounding box center [140, 301] width 39 height 13
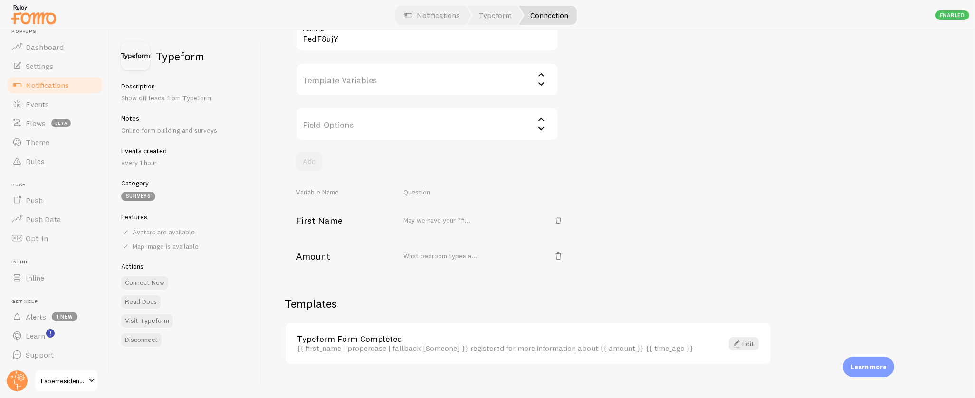
scroll to position [186, 0]
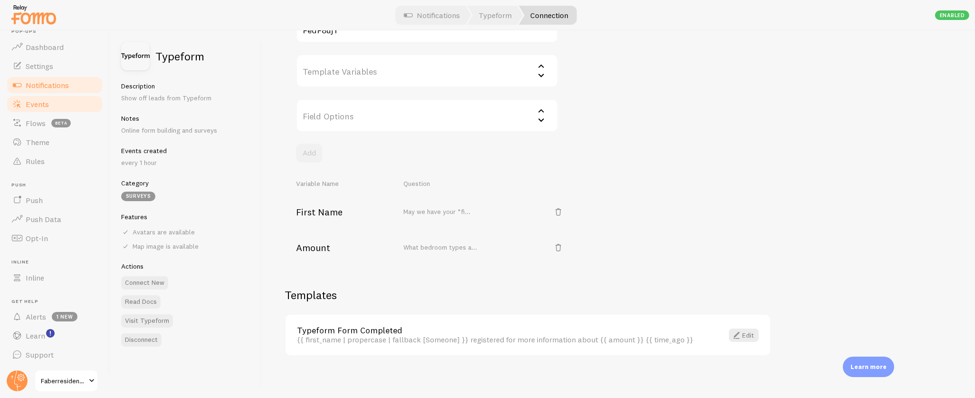
click at [39, 107] on span "Events" at bounding box center [37, 104] width 23 height 10
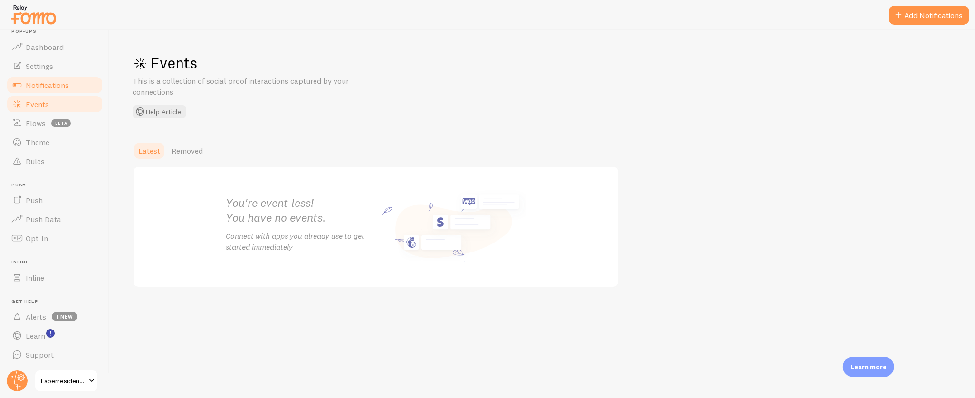
click at [51, 83] on span "Notifications" at bounding box center [47, 85] width 43 height 10
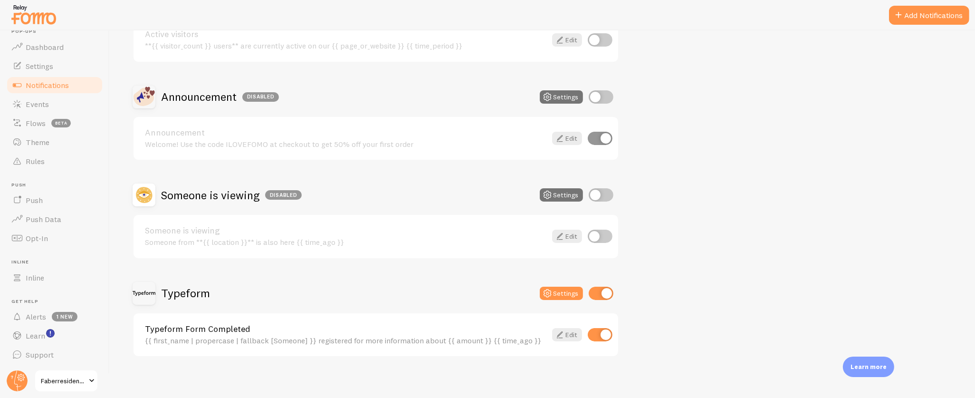
scroll to position [144, 0]
click at [200, 323] on link "Typeform Form Completed" at bounding box center [345, 327] width 401 height 9
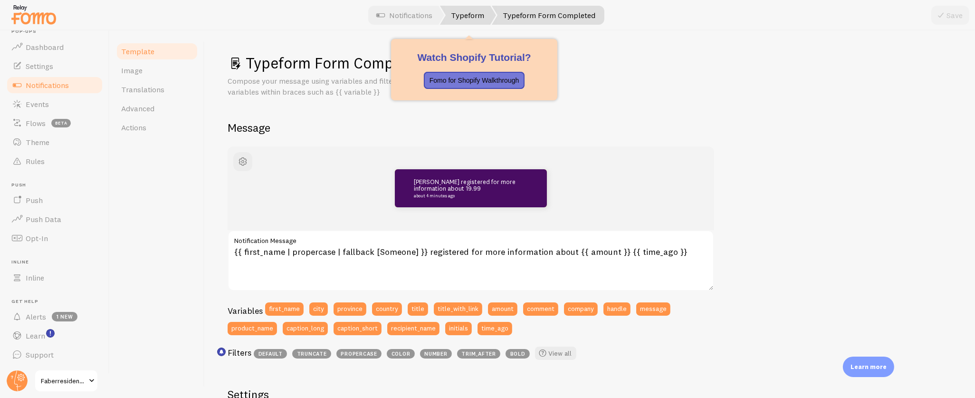
click at [457, 23] on link "Typeform" at bounding box center [468, 15] width 56 height 19
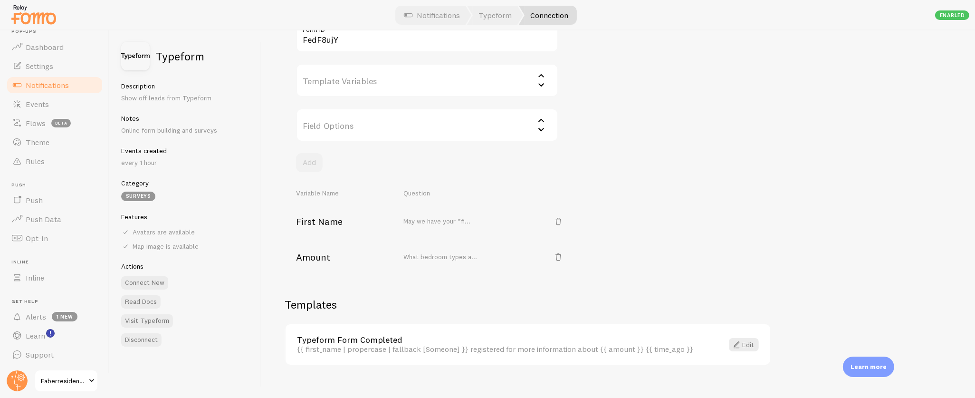
scroll to position [186, 0]
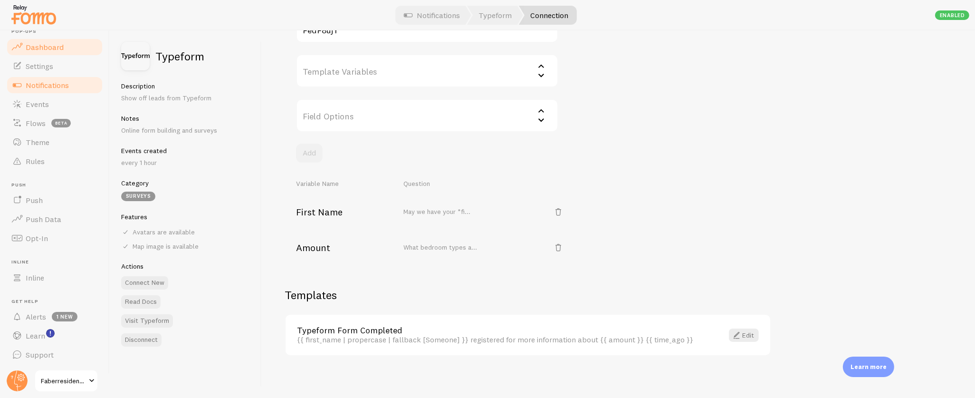
click at [39, 40] on link "Dashboard" at bounding box center [55, 47] width 98 height 19
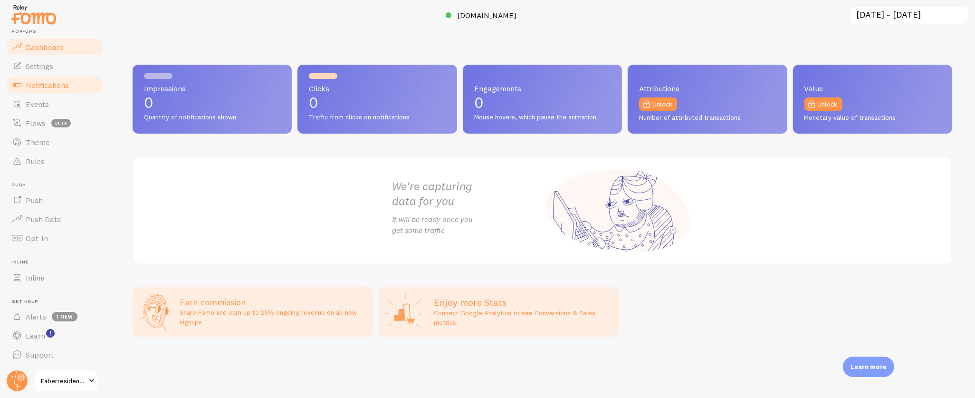
click at [52, 83] on span "Notifications" at bounding box center [47, 85] width 43 height 10
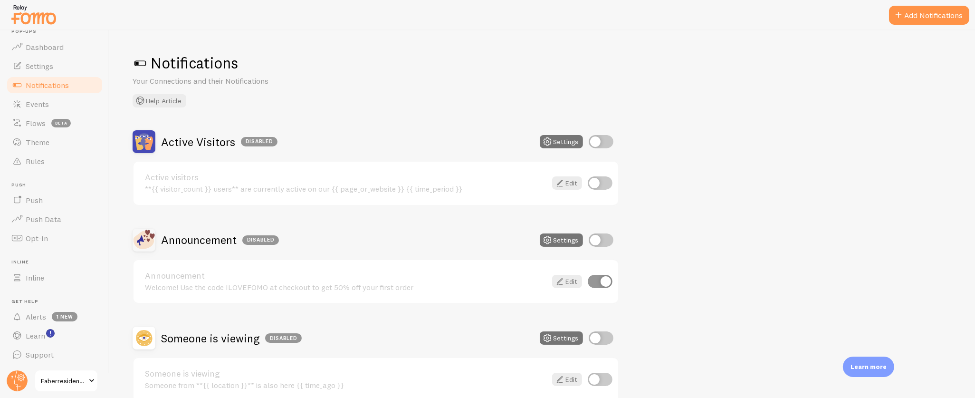
scroll to position [144, 0]
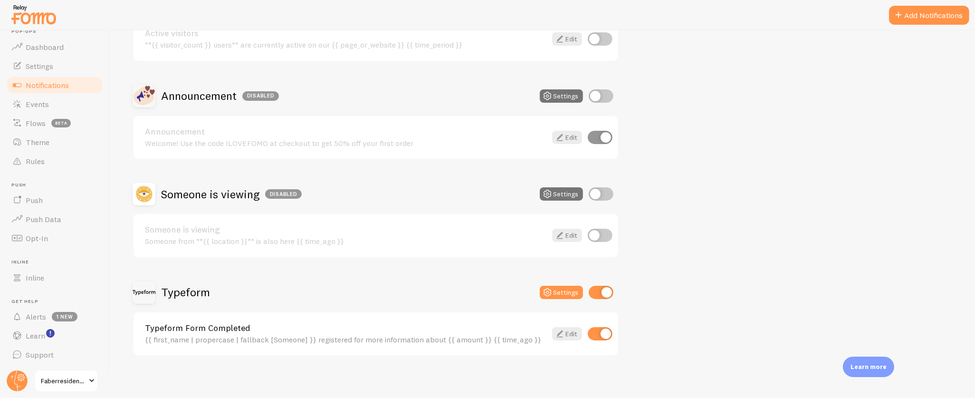
click at [231, 323] on link "Typeform Form Completed" at bounding box center [345, 327] width 401 height 9
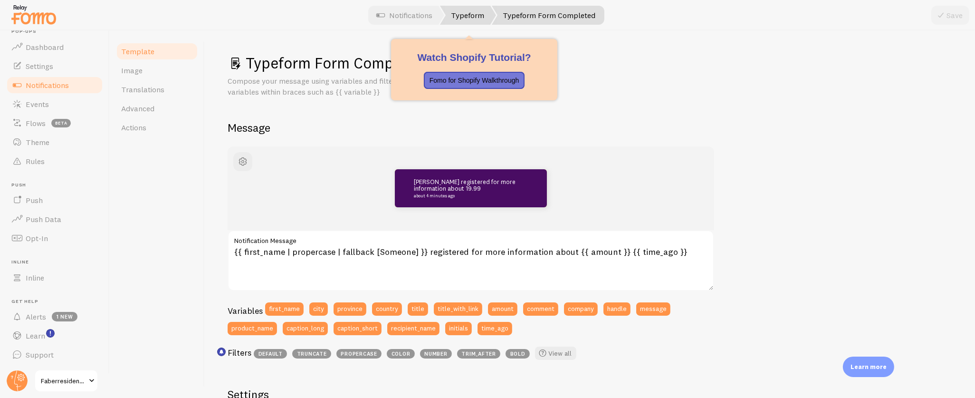
click at [483, 18] on link "Typeform" at bounding box center [468, 15] width 56 height 19
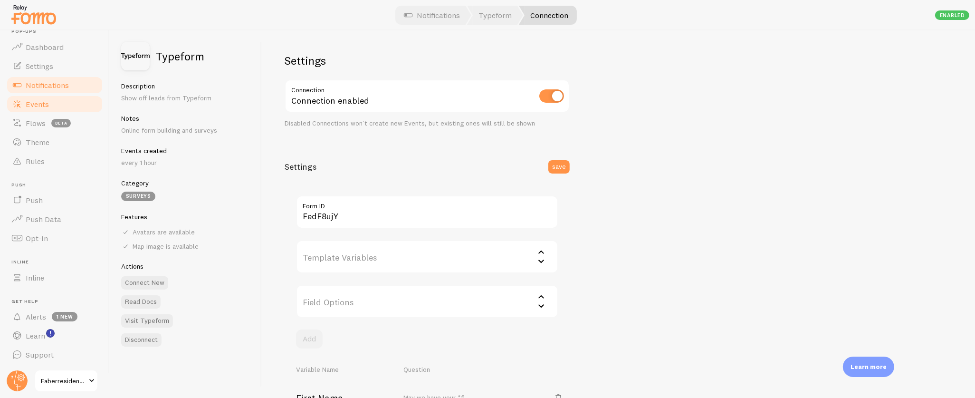
click at [35, 100] on span "Events" at bounding box center [37, 104] width 23 height 10
